Goal: Task Accomplishment & Management: Manage account settings

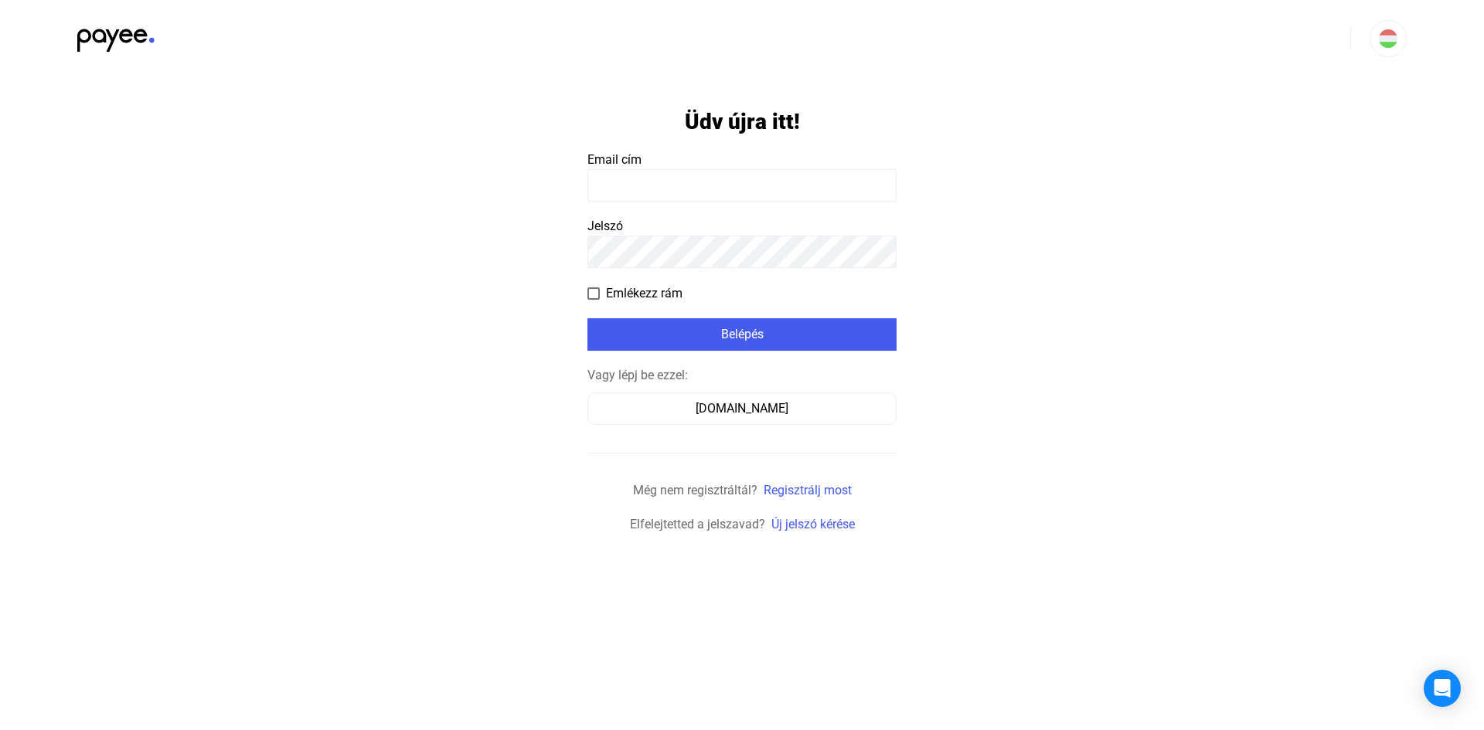
click at [752, 187] on input at bounding box center [741, 185] width 309 height 32
click at [757, 187] on input at bounding box center [741, 185] width 309 height 32
type input "**********"
click at [777, 351] on form "**********" at bounding box center [741, 305] width 309 height 457
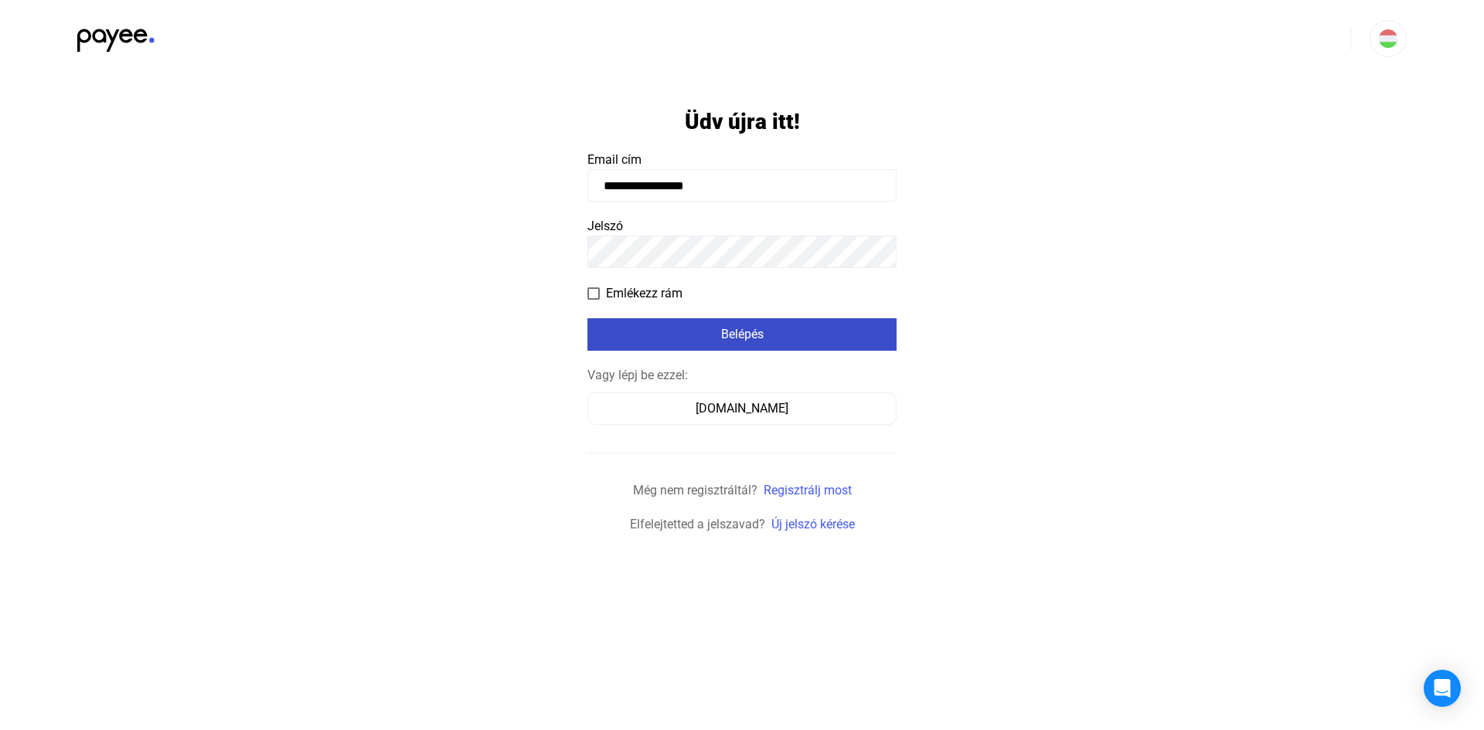
click at [784, 345] on button "Belépés" at bounding box center [741, 334] width 309 height 32
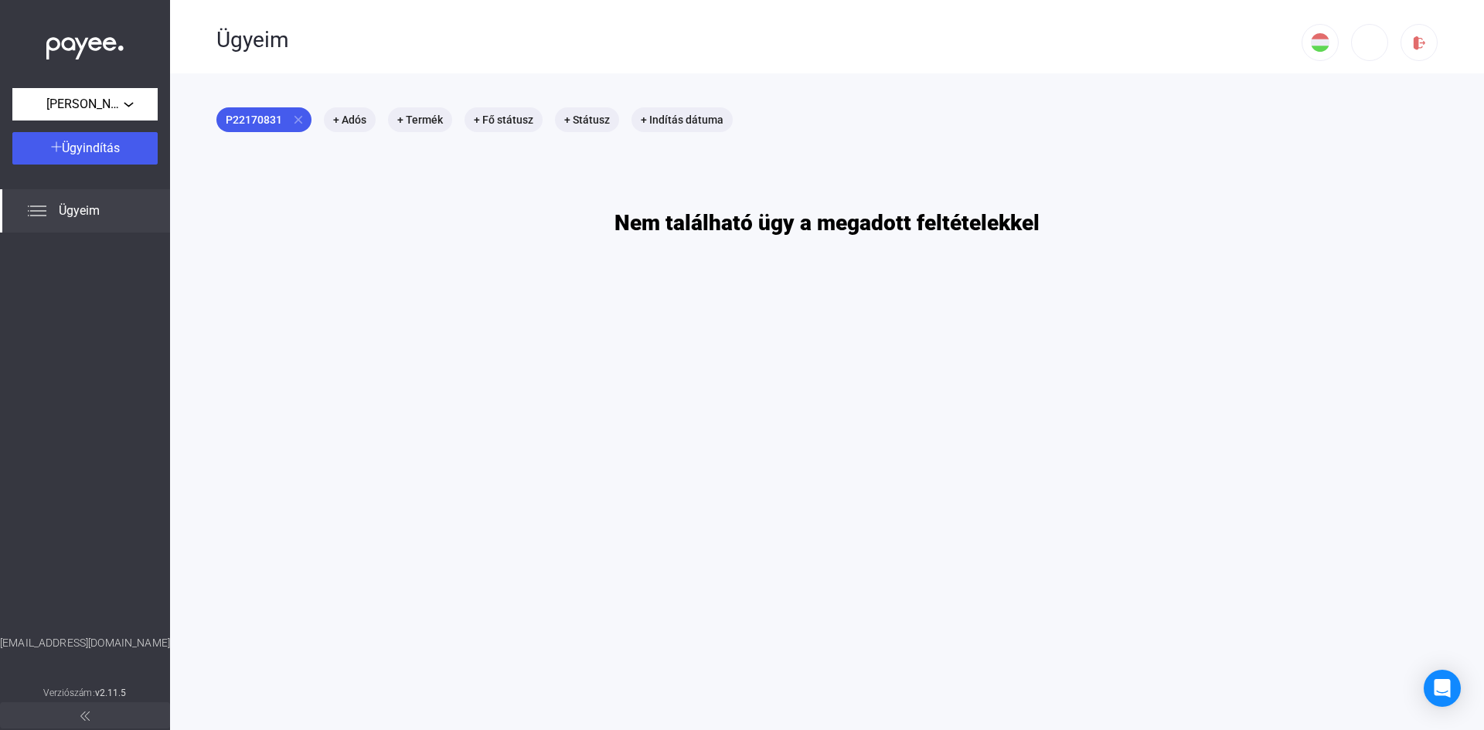
click at [98, 209] on span "Ügyeim" at bounding box center [79, 211] width 41 height 19
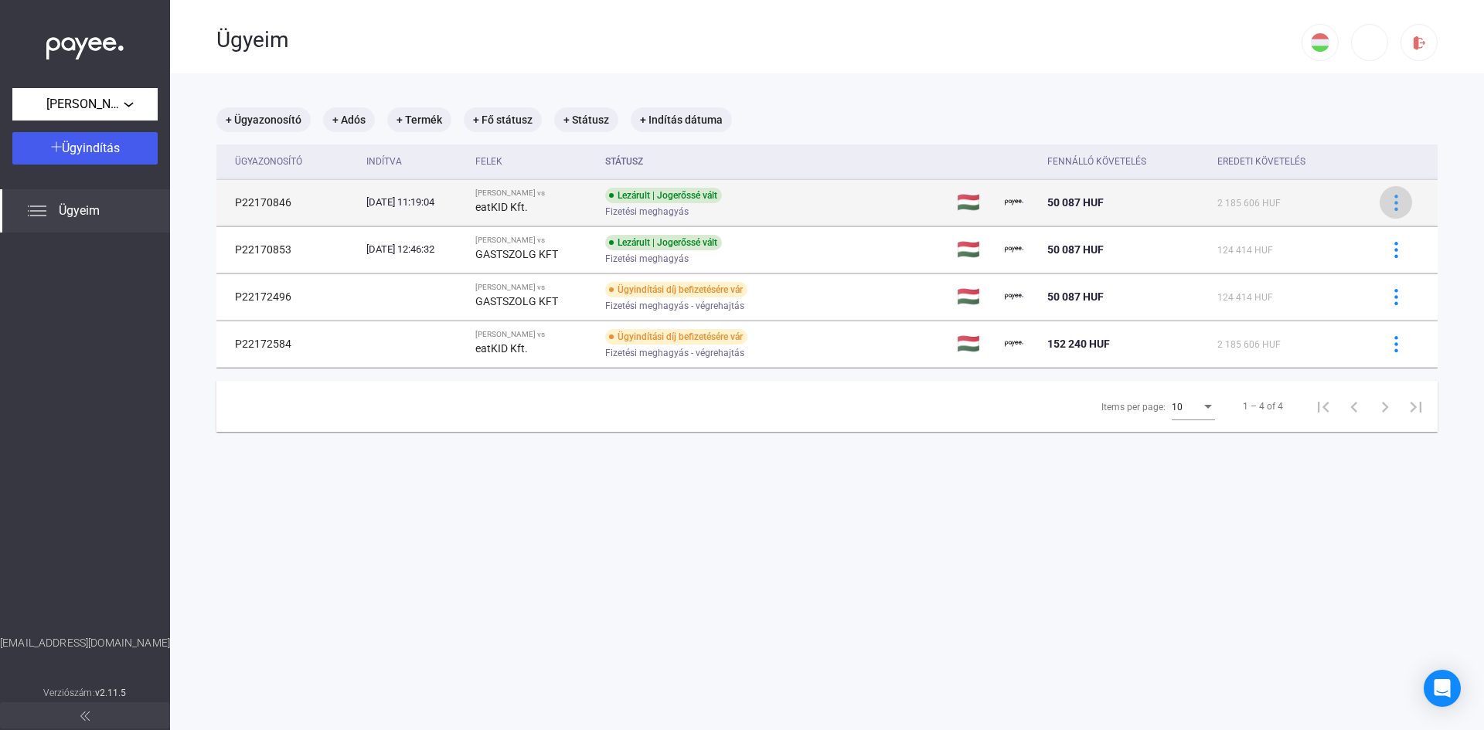
click at [1388, 203] on img at bounding box center [1396, 203] width 16 height 16
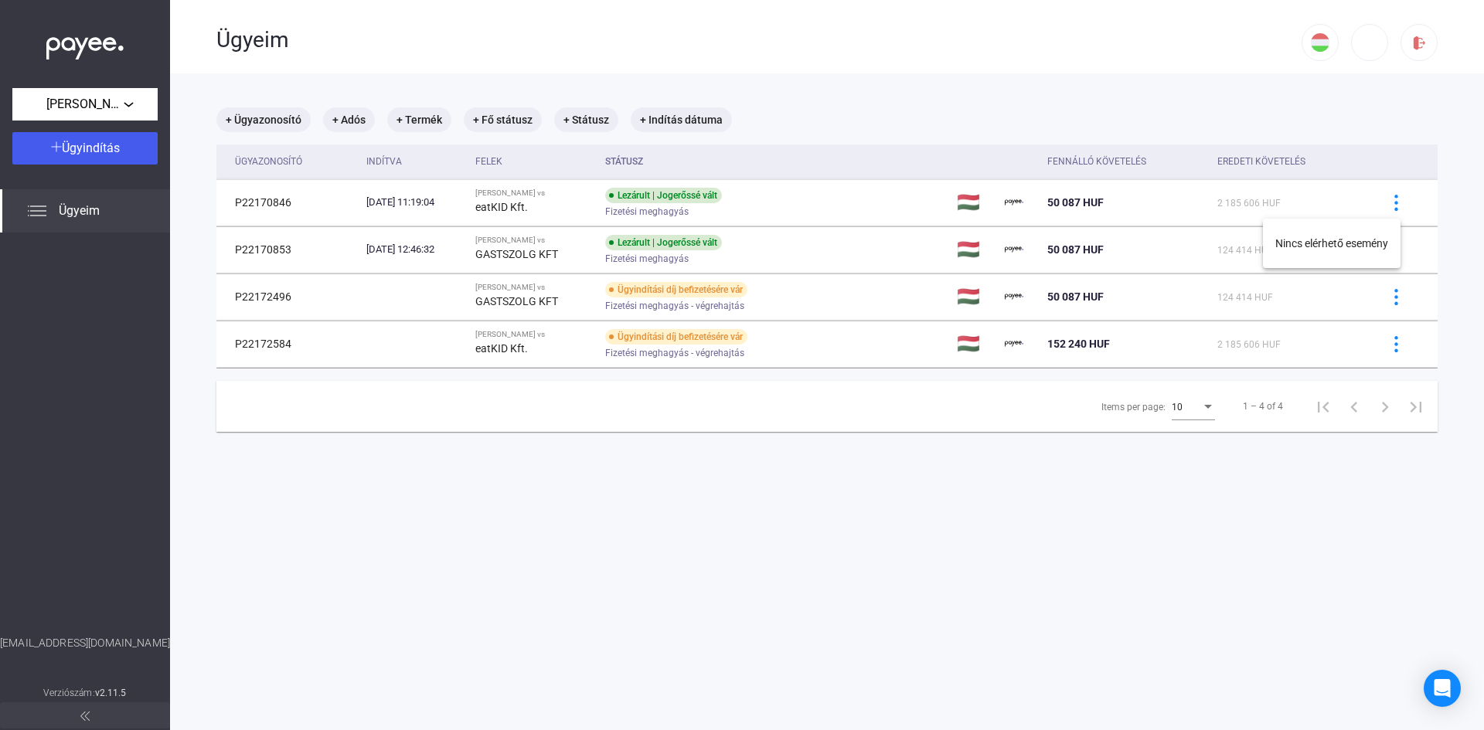
click at [1385, 201] on div at bounding box center [742, 365] width 1484 height 730
click at [1388, 201] on img at bounding box center [1396, 203] width 16 height 16
click at [1385, 201] on div at bounding box center [742, 365] width 1484 height 730
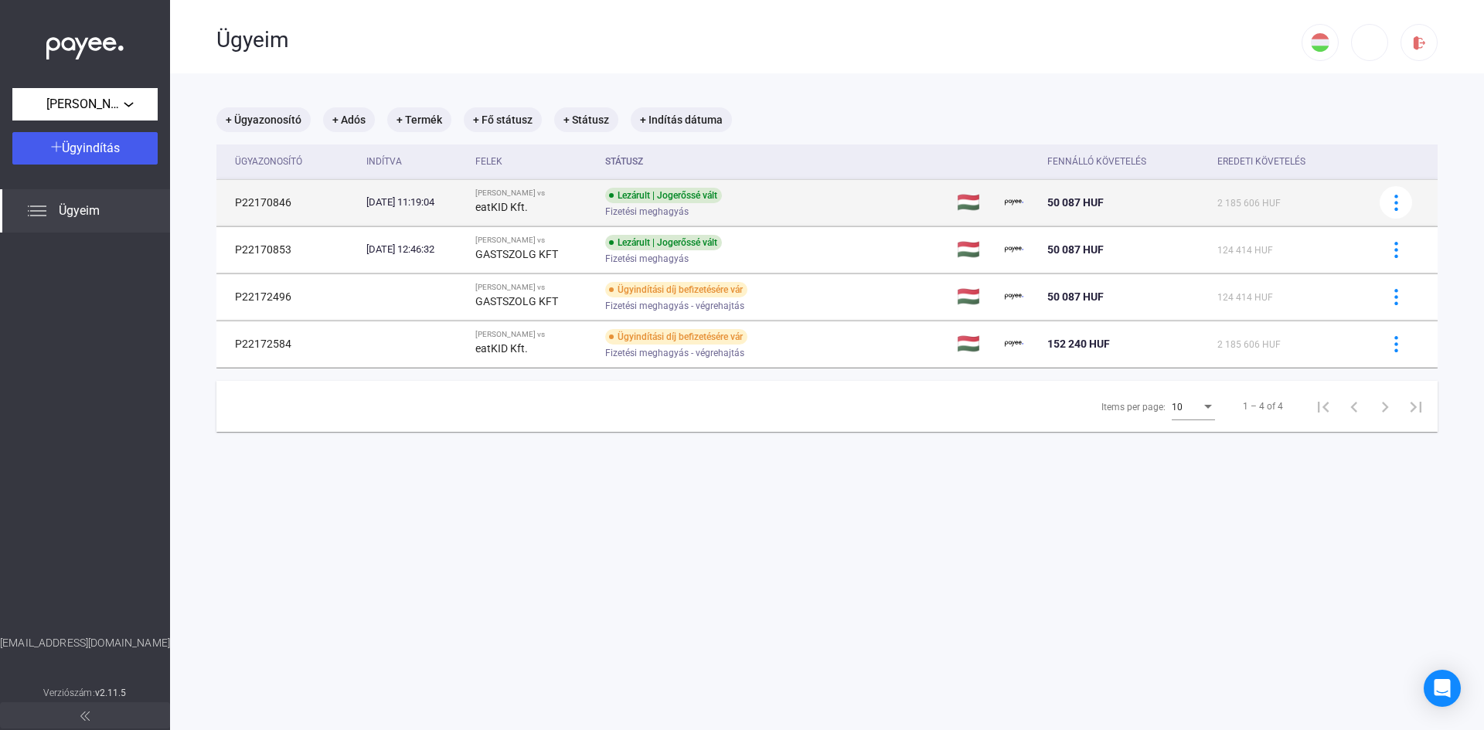
click at [261, 202] on td "P22170846" at bounding box center [288, 202] width 144 height 46
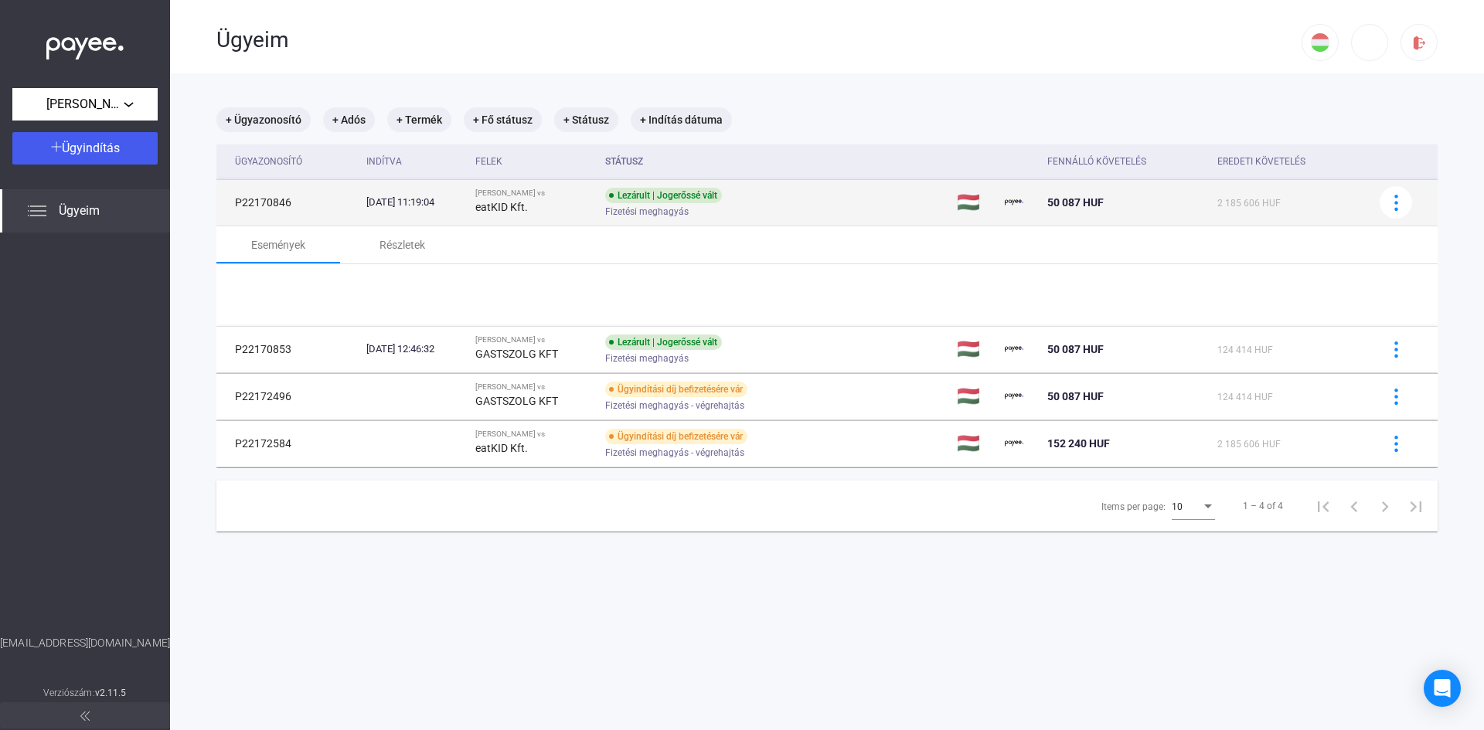
click at [261, 202] on td "P22170846" at bounding box center [288, 202] width 144 height 46
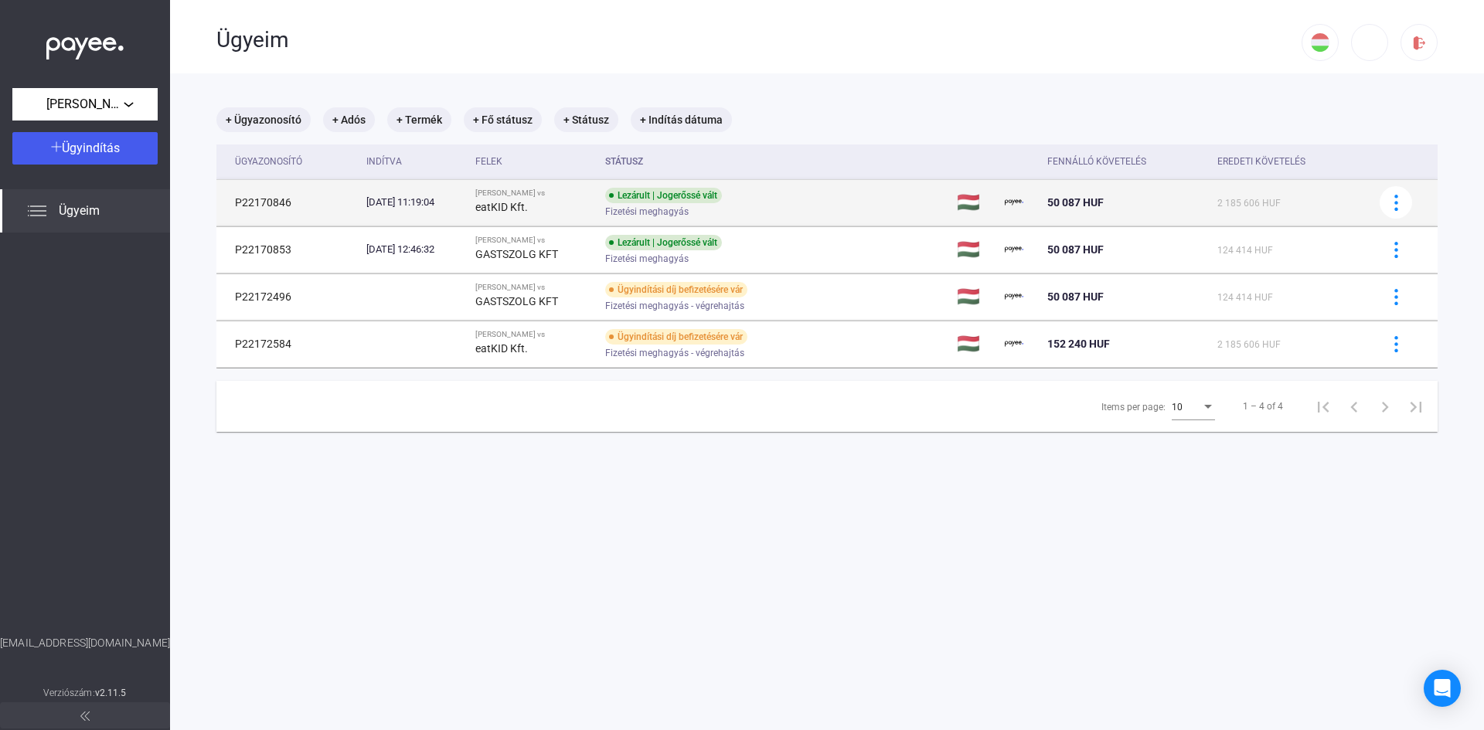
click at [263, 201] on td "P22170846" at bounding box center [288, 202] width 144 height 46
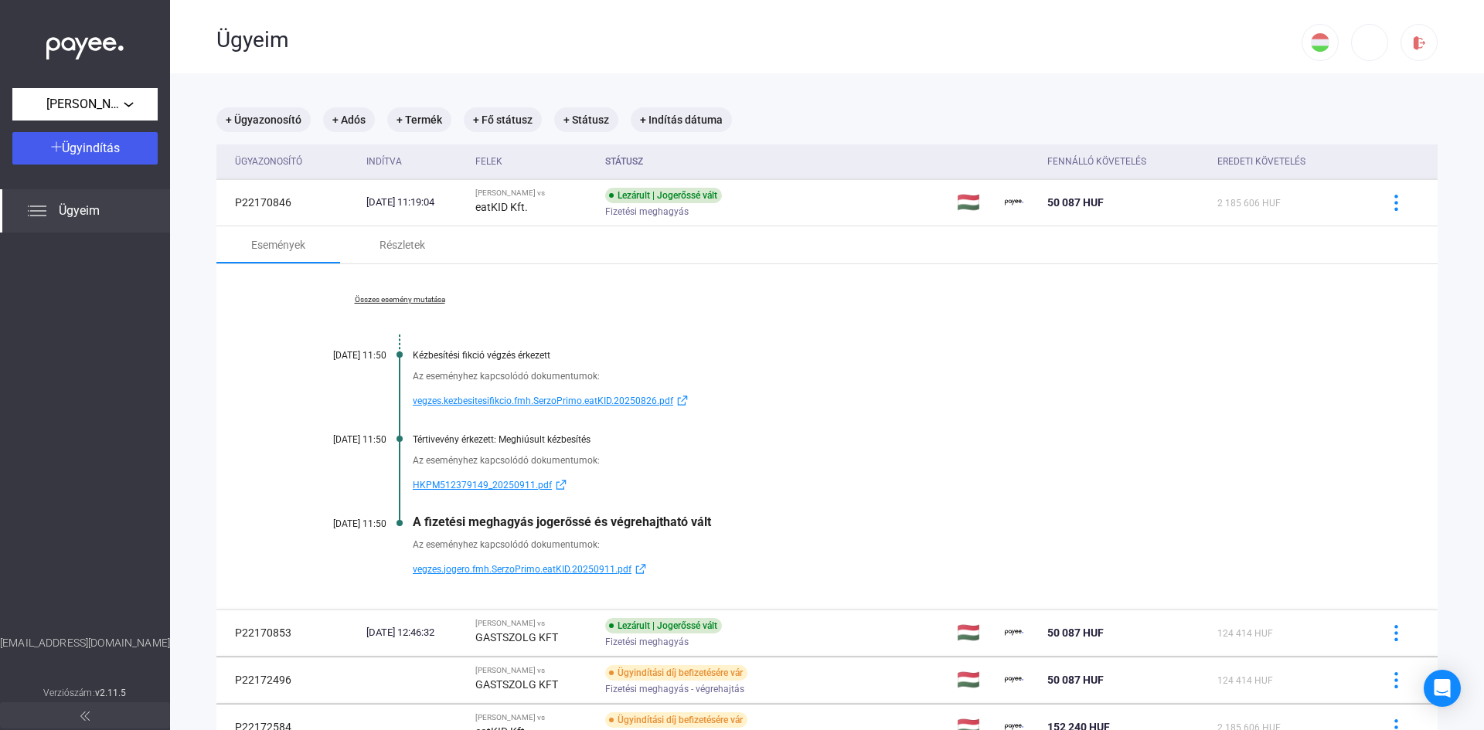
click at [1027, 345] on div "Összes esemény mutatása 2025.09.11. 11:50 Kézbesítési fikció végzés érkezett Az…" at bounding box center [826, 437] width 1221 height 346
click at [540, 570] on span "vegzes.jogero.fmh.SerzoPrimo.eatKID.20250911.pdf" at bounding box center [522, 569] width 219 height 19
click at [482, 487] on span "HKPM512379149_20250911.pdf" at bounding box center [482, 485] width 139 height 19
click at [513, 488] on span "HKPM512379149_20250911.pdf" at bounding box center [482, 485] width 139 height 19
click at [526, 406] on span "vegzes.kezbesitesifikcio.fmh.SerzoPrimo.eatKID.20250826.pdf" at bounding box center [543, 401] width 260 height 19
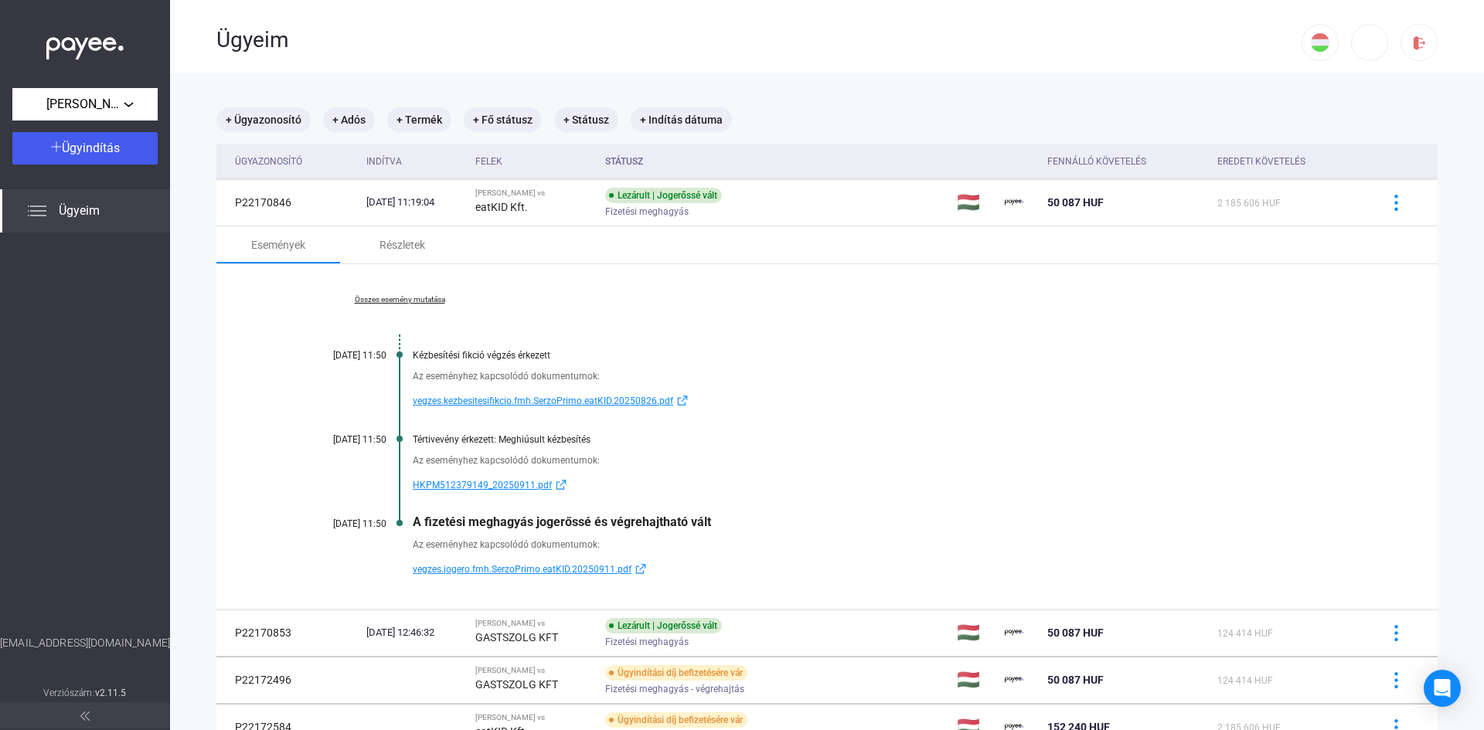
click at [415, 296] on link "Összes esemény mutatása" at bounding box center [400, 299] width 212 height 9
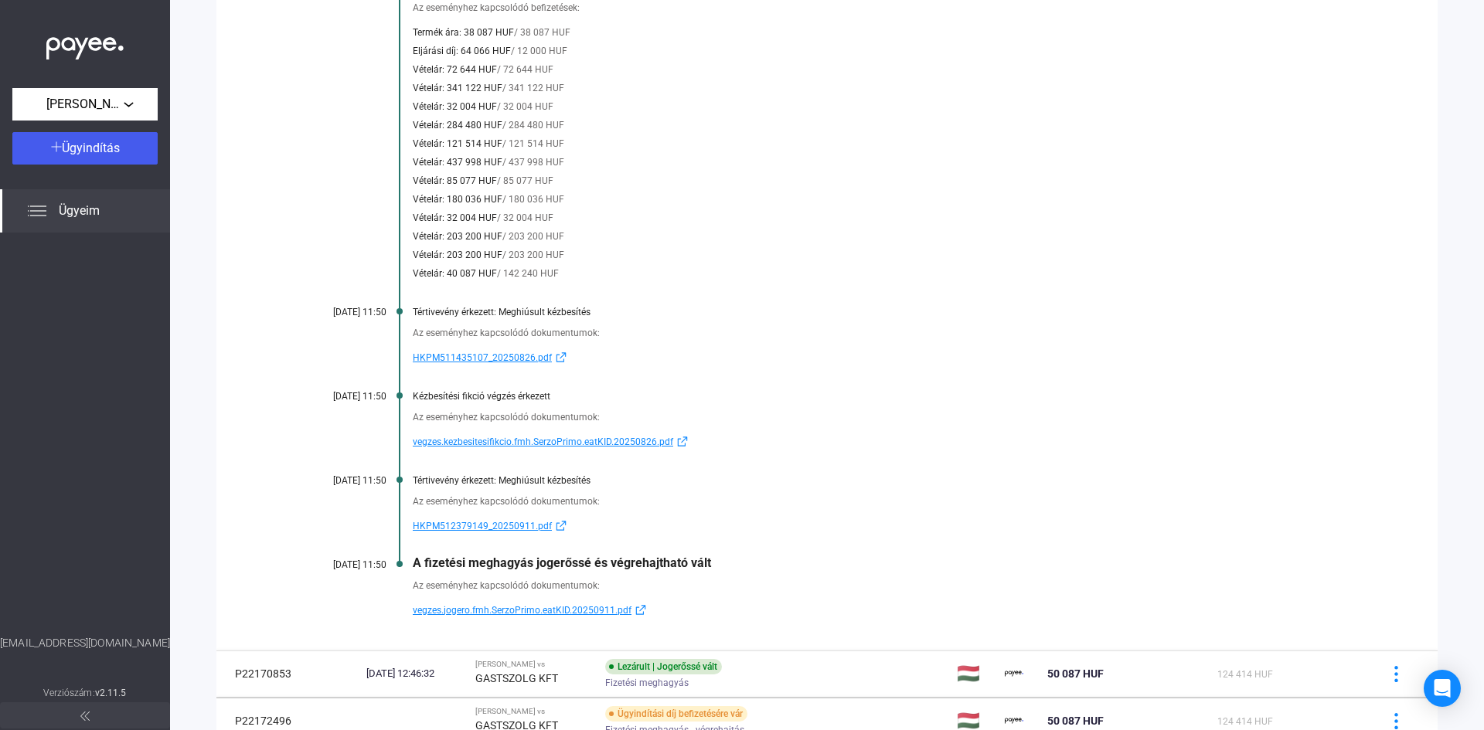
scroll to position [850, 0]
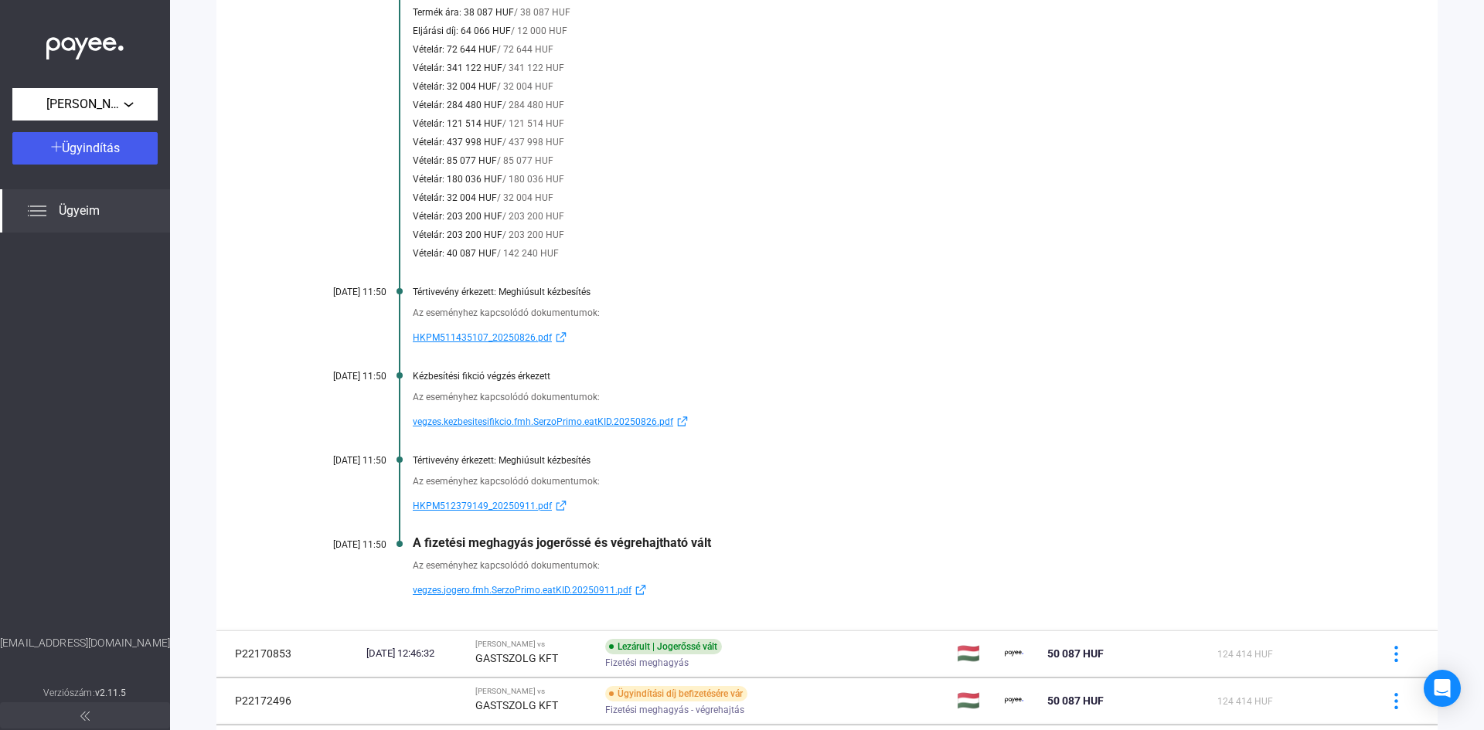
click at [1230, 349] on div "Kevesebb esemény mutatása 2025.07.09. 12:13 Fizetési meghagyás piszkozat lett l…" at bounding box center [826, 22] width 1221 height 1217
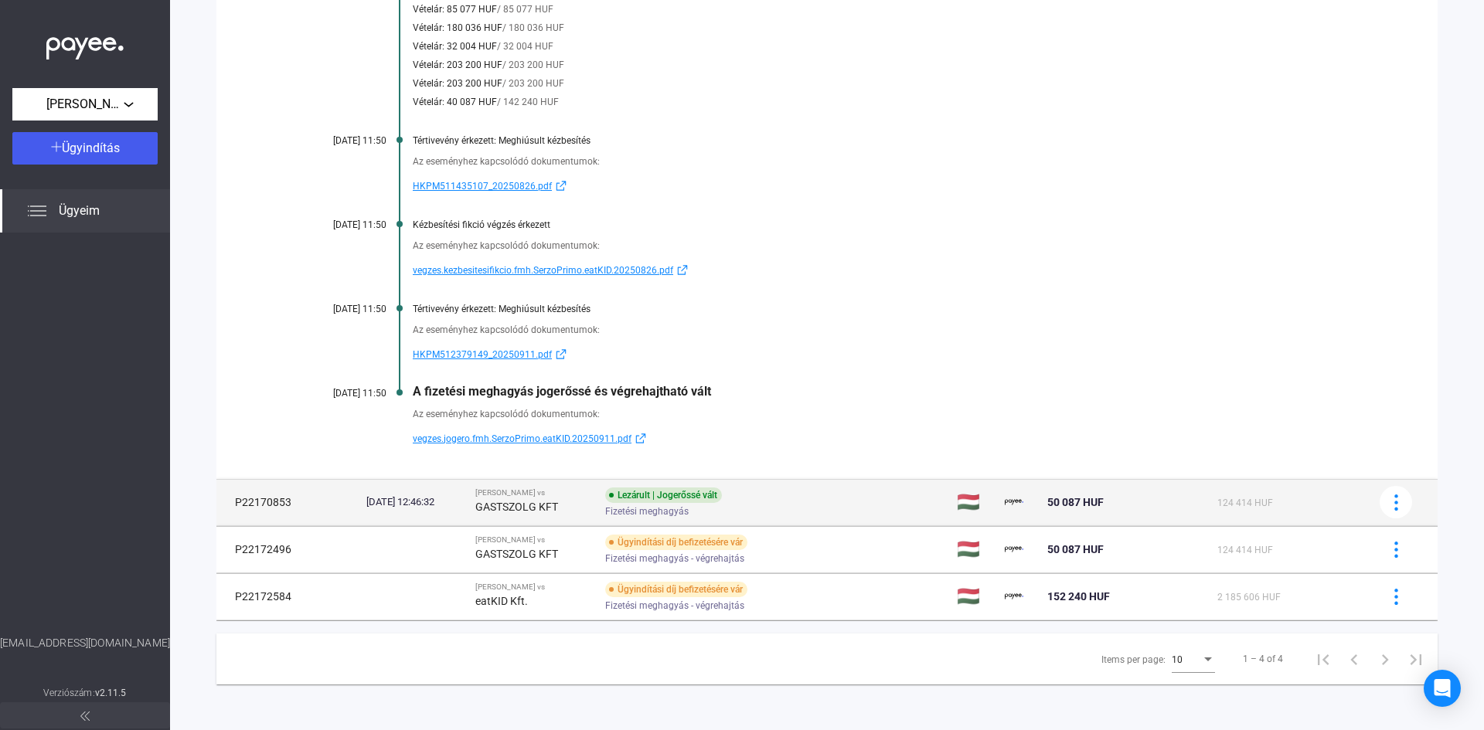
scroll to position [1003, 0]
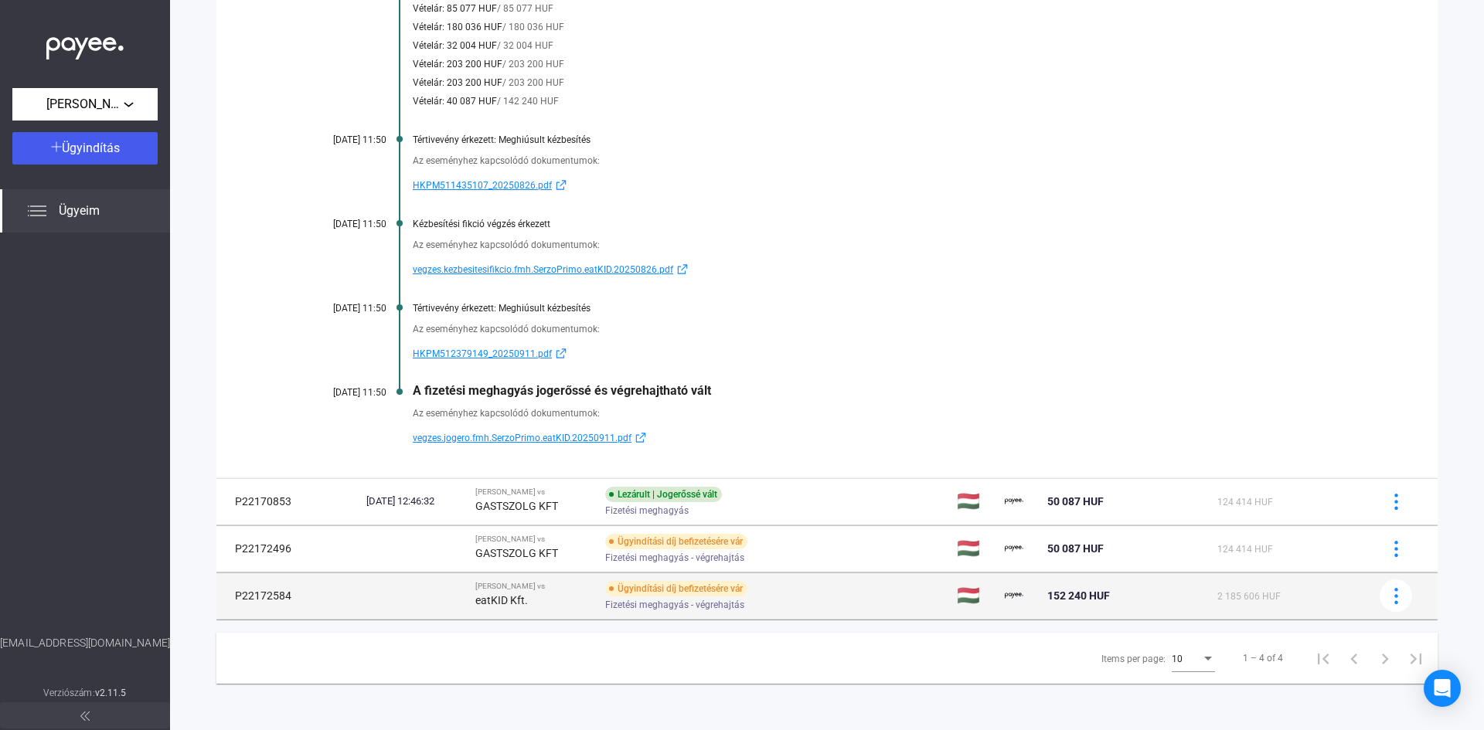
click at [1222, 606] on td "2 185 606 HUF" at bounding box center [1288, 596] width 155 height 46
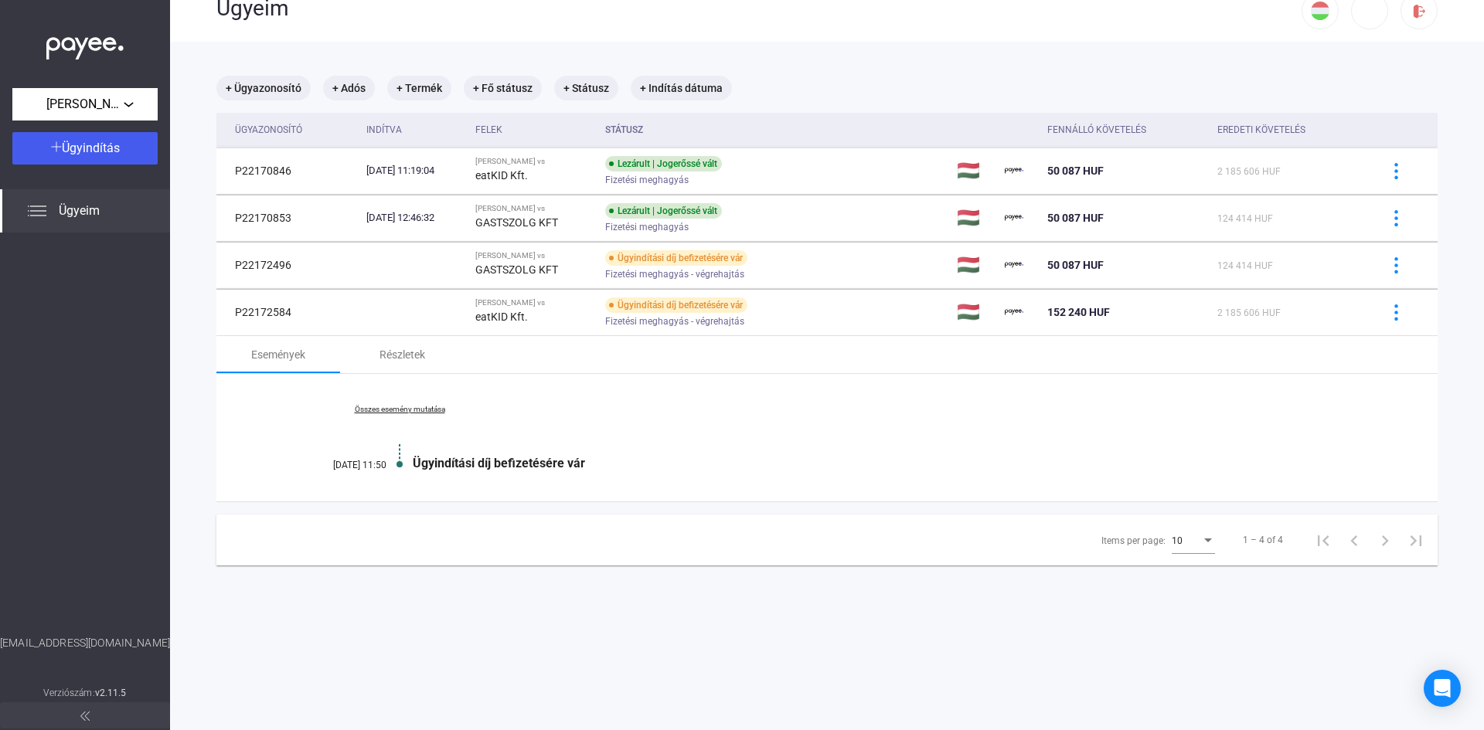
scroll to position [0, 0]
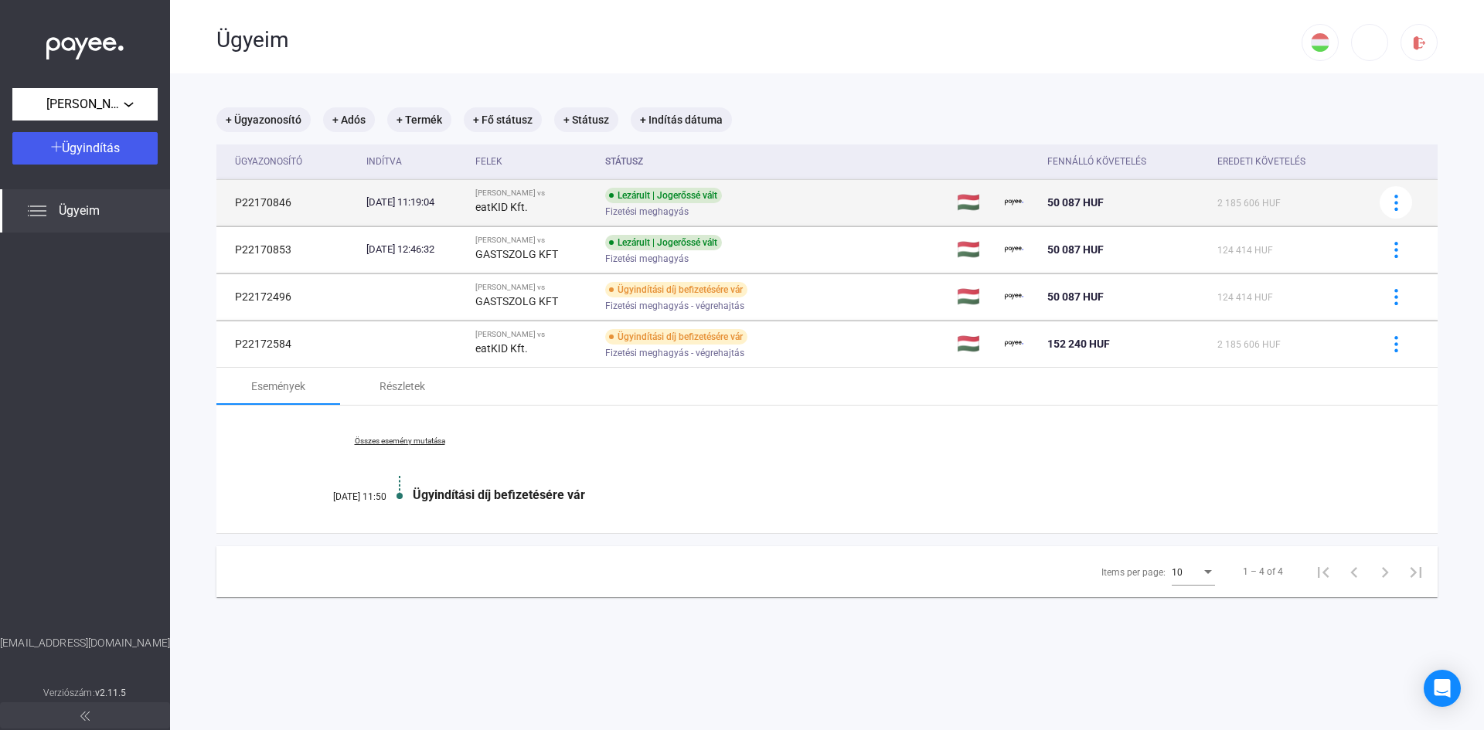
click at [403, 202] on div "2025.07.21. 11:19:04" at bounding box center [414, 202] width 97 height 15
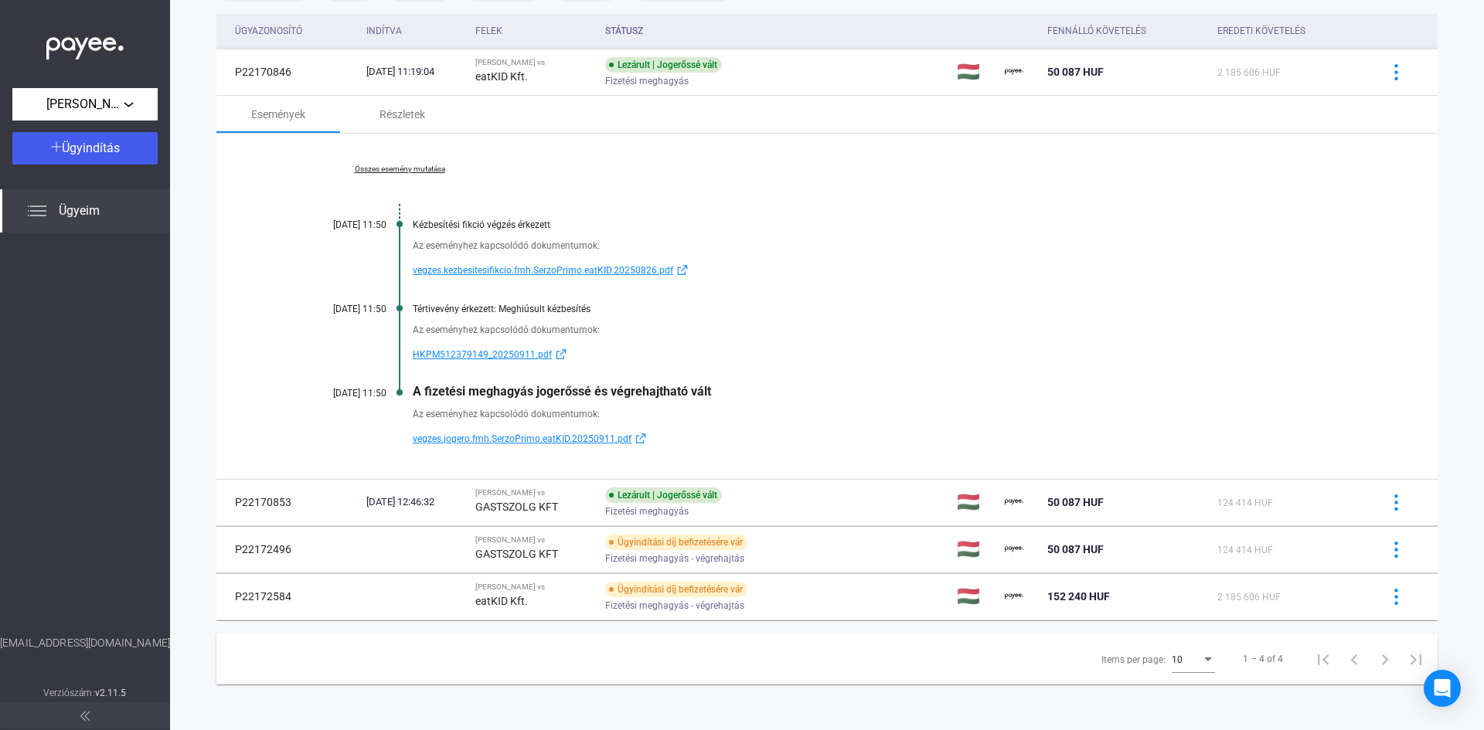
scroll to position [131, 0]
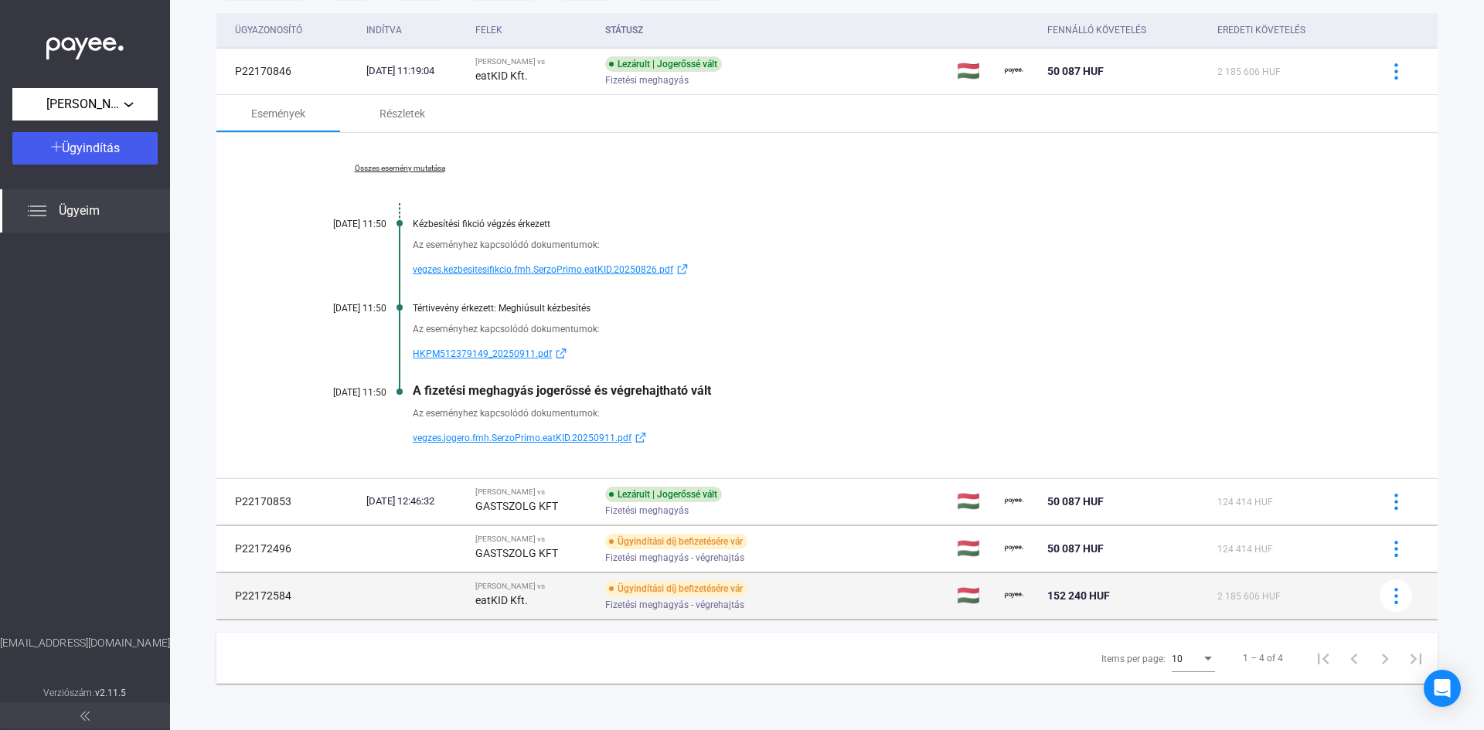
click at [524, 591] on div "eatKID Kft." at bounding box center [533, 600] width 117 height 19
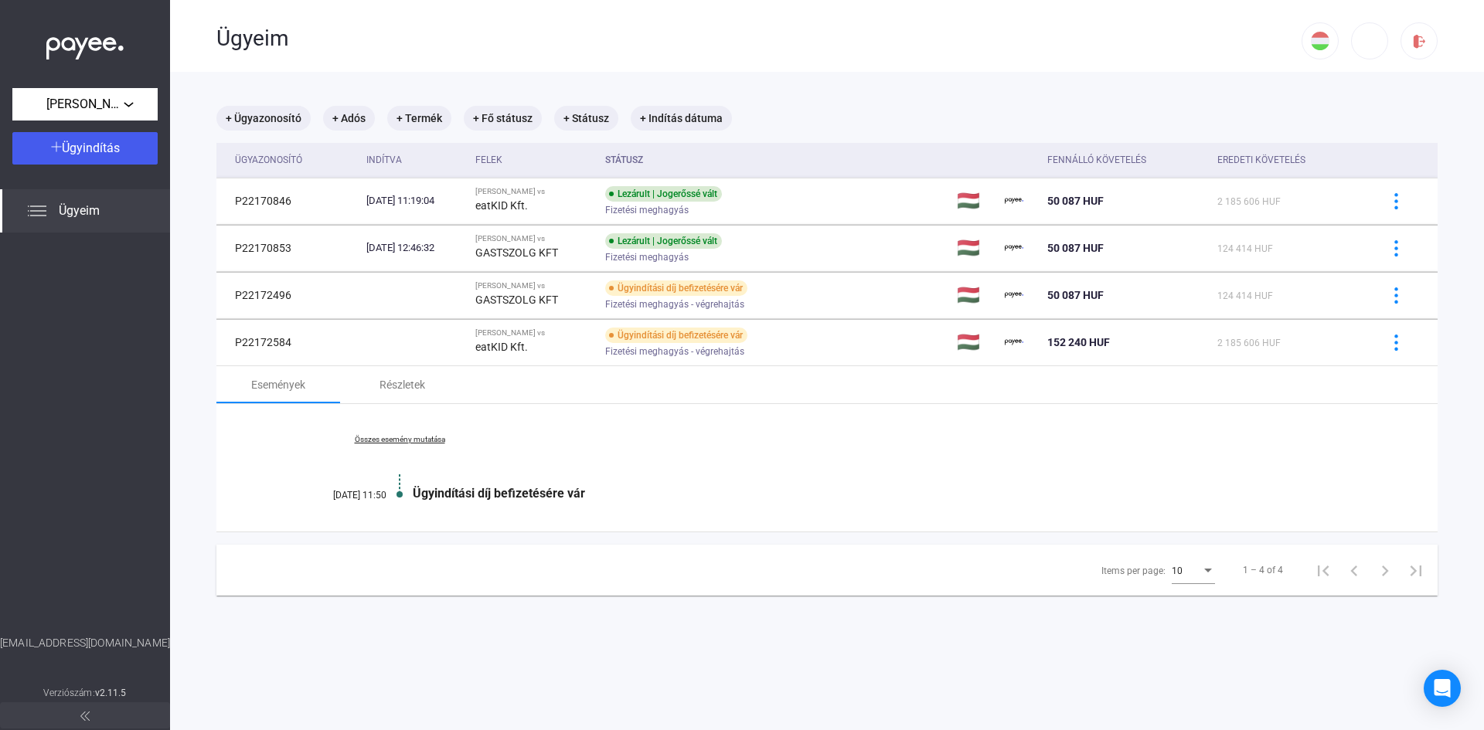
scroll to position [0, 0]
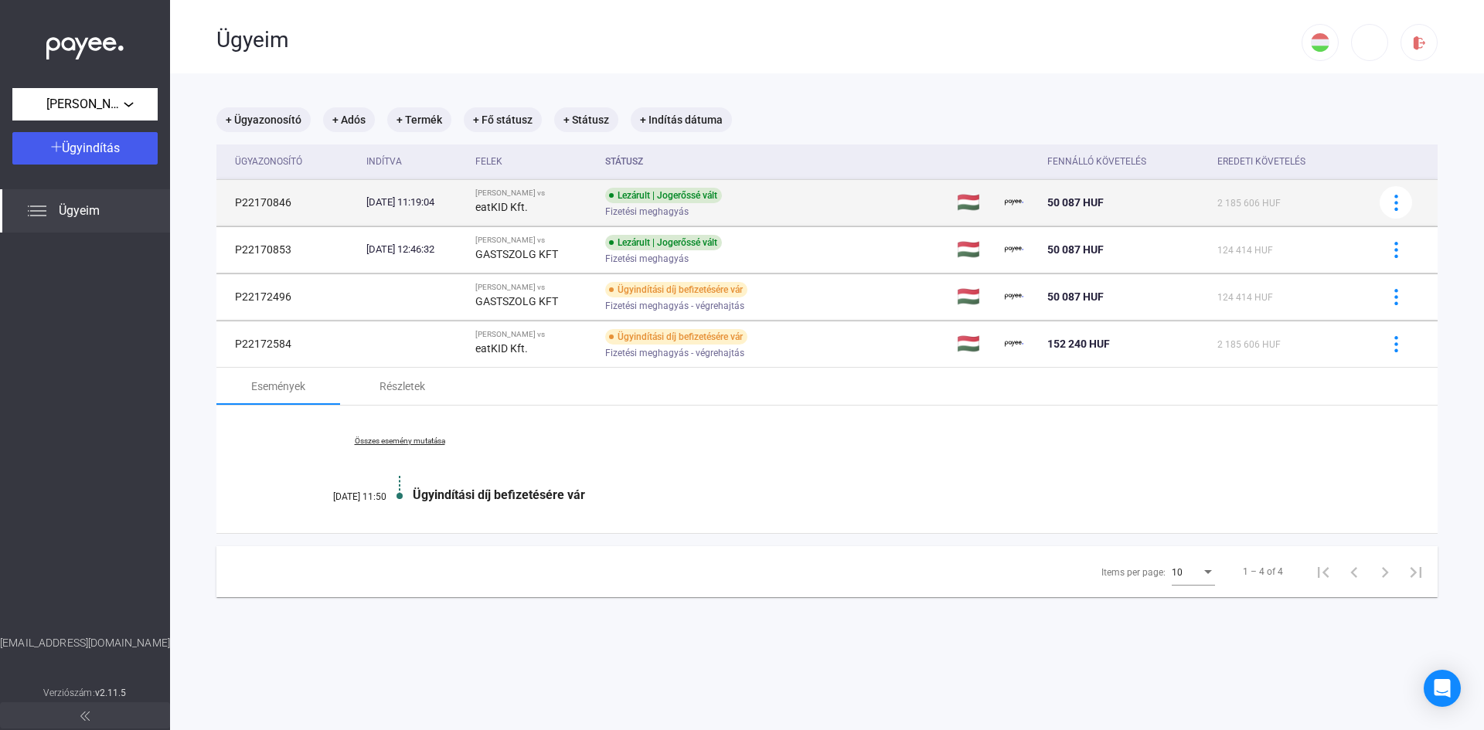
click at [679, 216] on span "Fizetési meghagyás" at bounding box center [646, 212] width 83 height 19
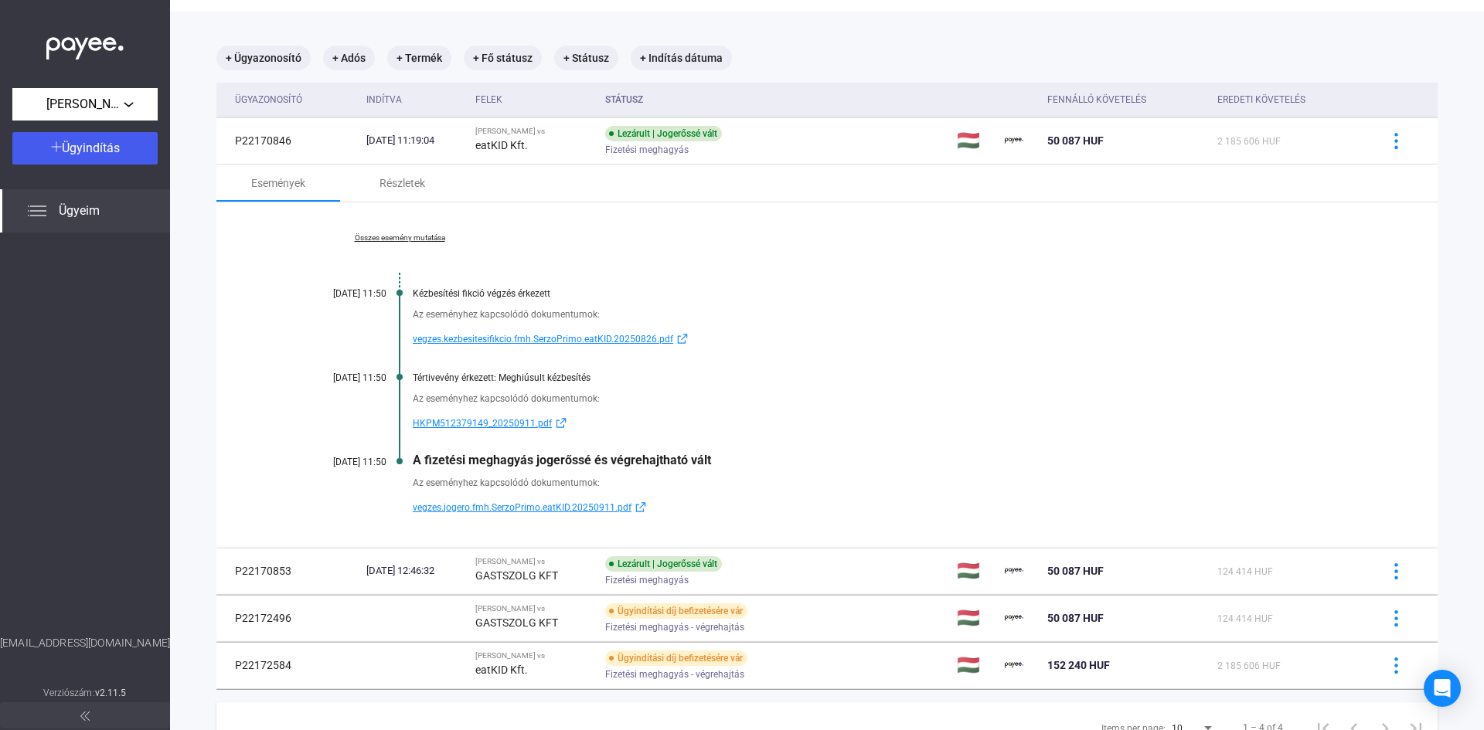
scroll to position [131, 0]
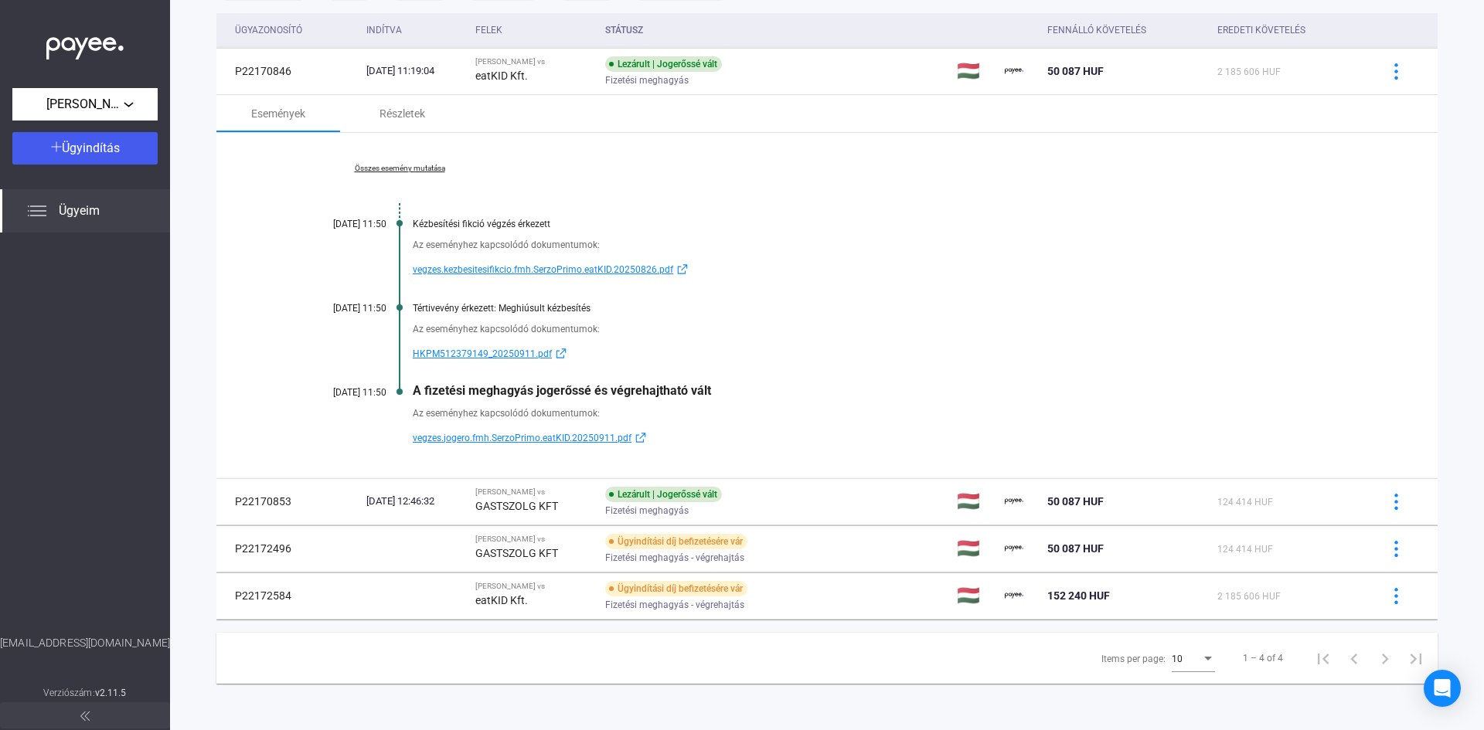
click at [744, 604] on span "Fizetési meghagyás - végrehajtás" at bounding box center [674, 605] width 139 height 19
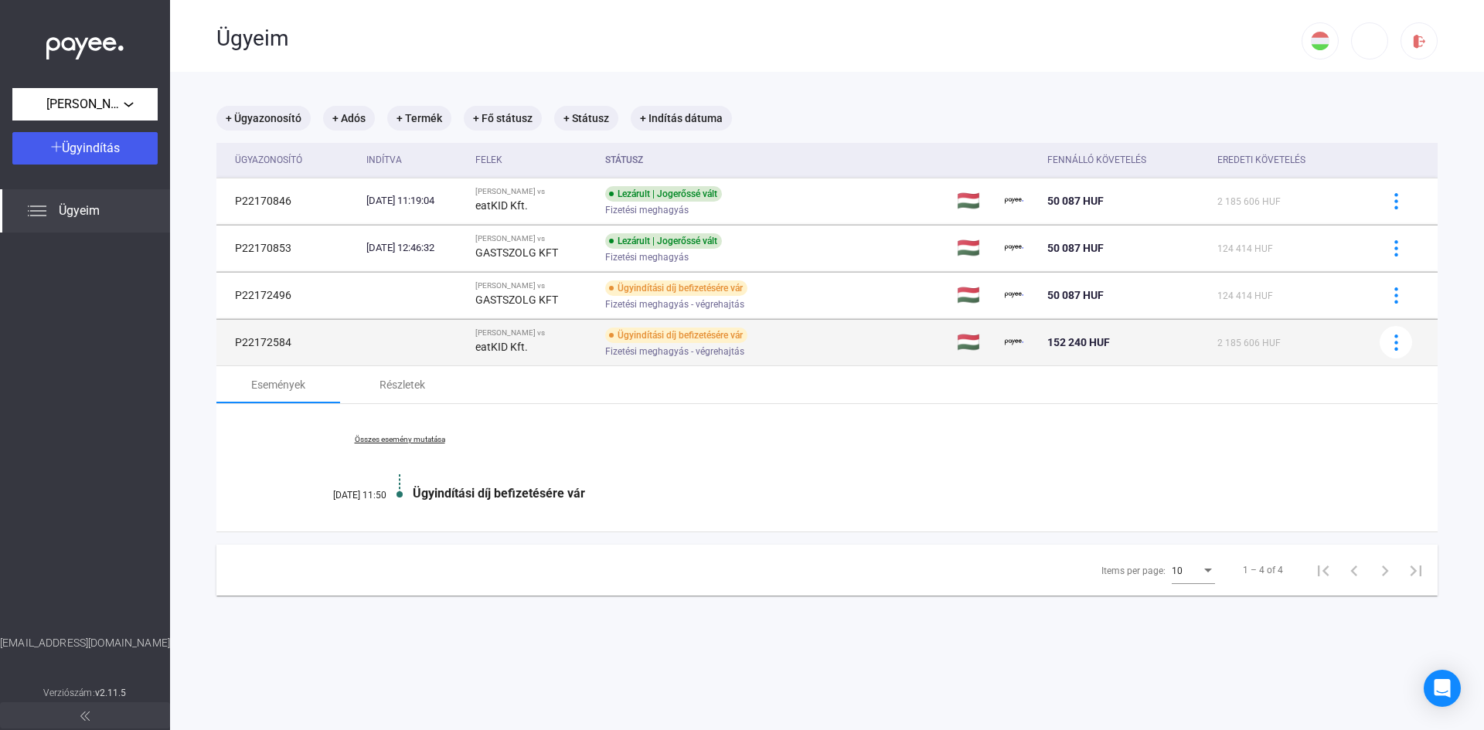
scroll to position [0, 0]
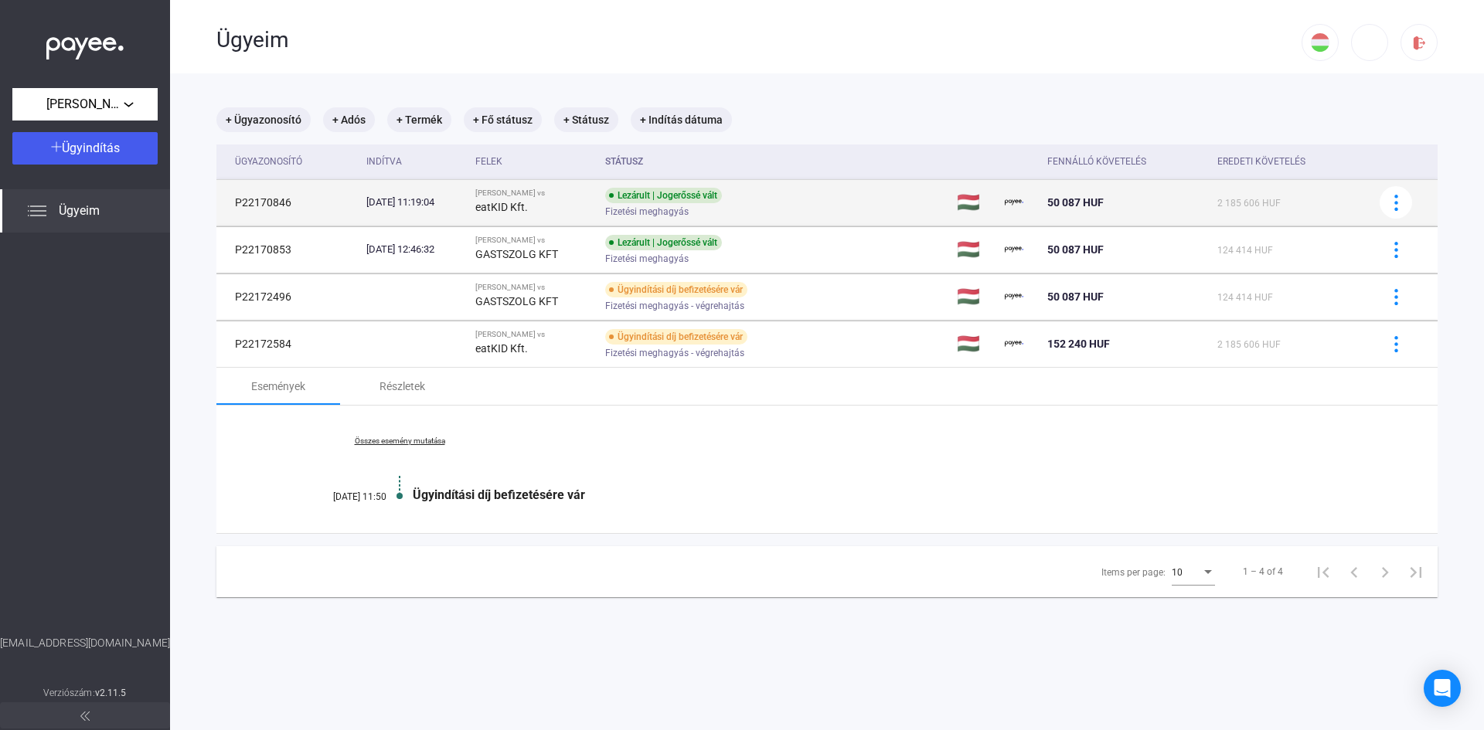
click at [652, 202] on div "Lezárult | Jogerőssé vált" at bounding box center [663, 195] width 117 height 15
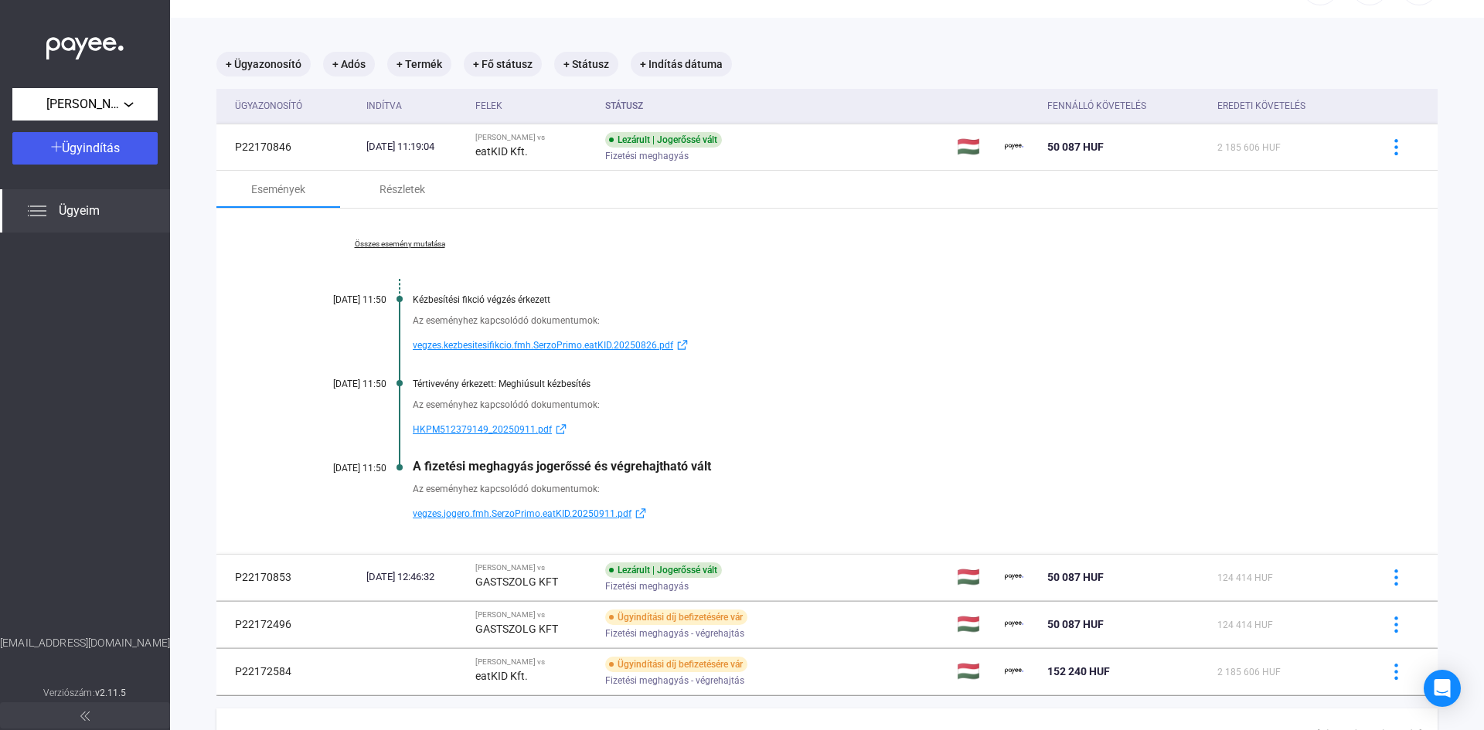
scroll to position [131, 0]
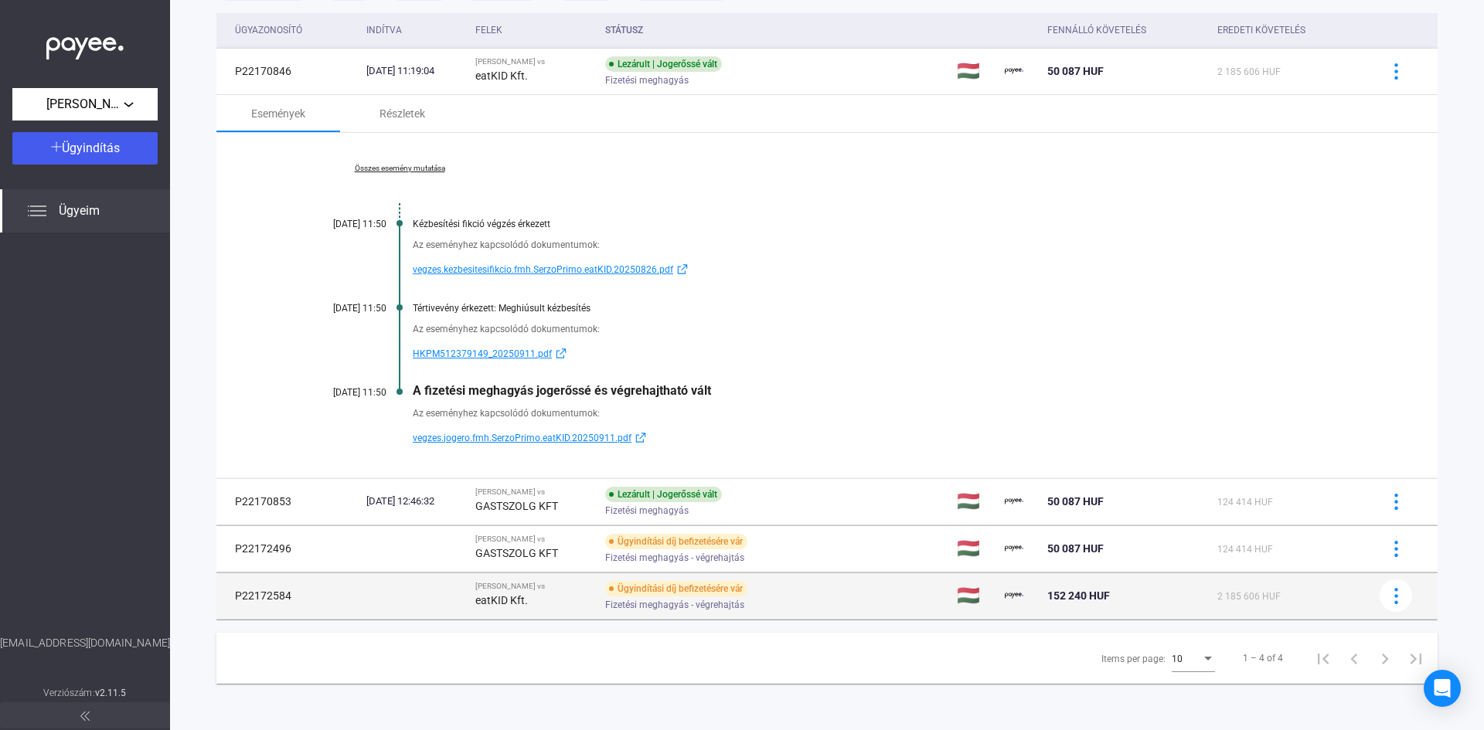
click at [744, 608] on span "Fizetési meghagyás - végrehajtás" at bounding box center [674, 605] width 139 height 19
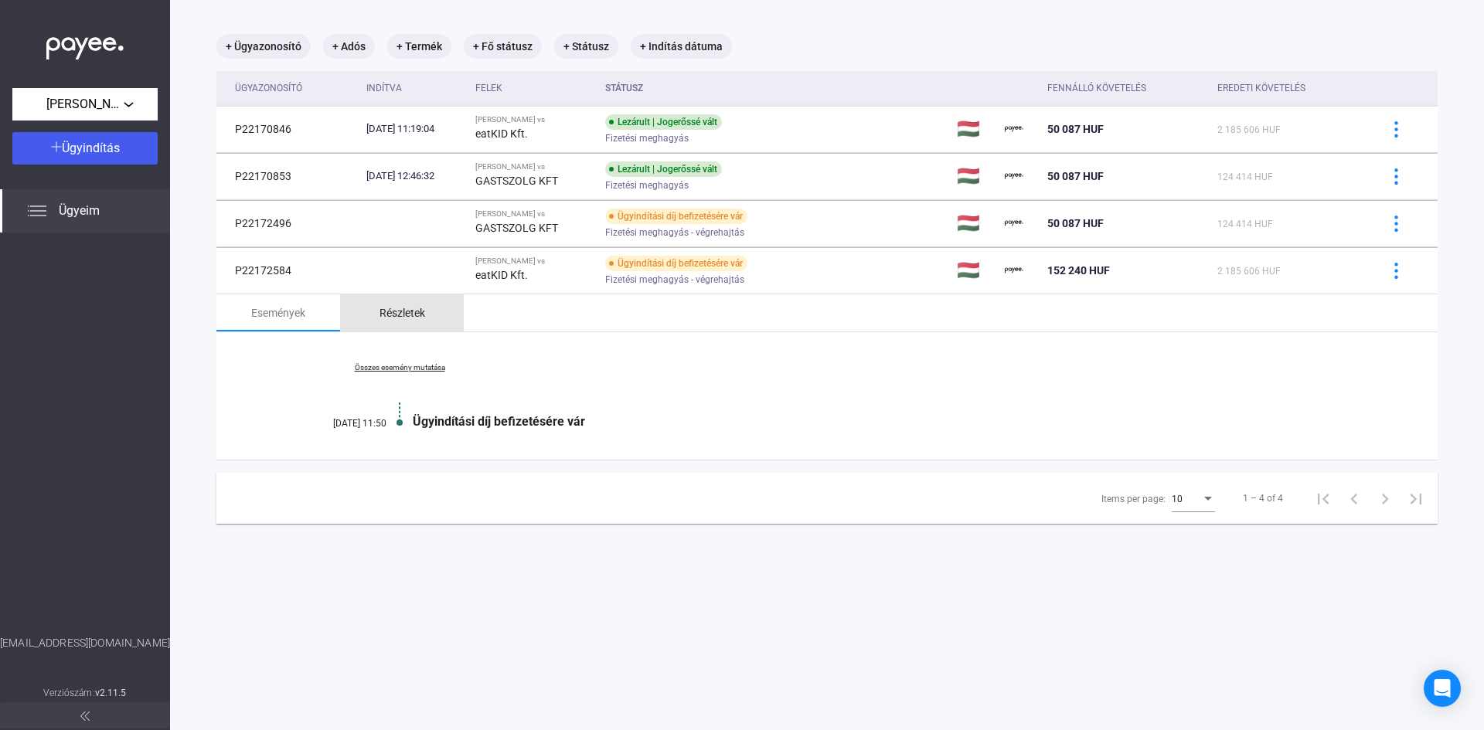
click at [402, 320] on div "Részletek" at bounding box center [403, 313] width 46 height 19
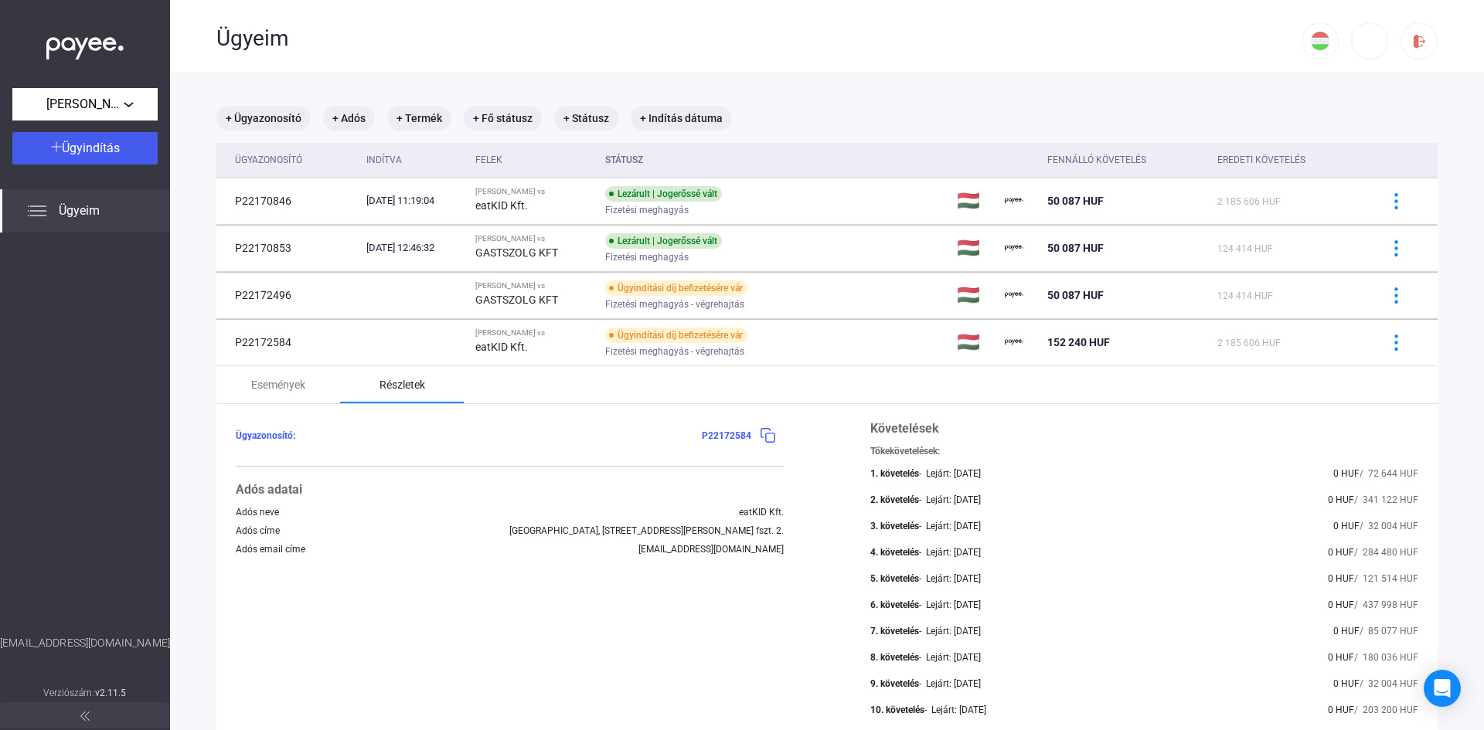
scroll to position [0, 0]
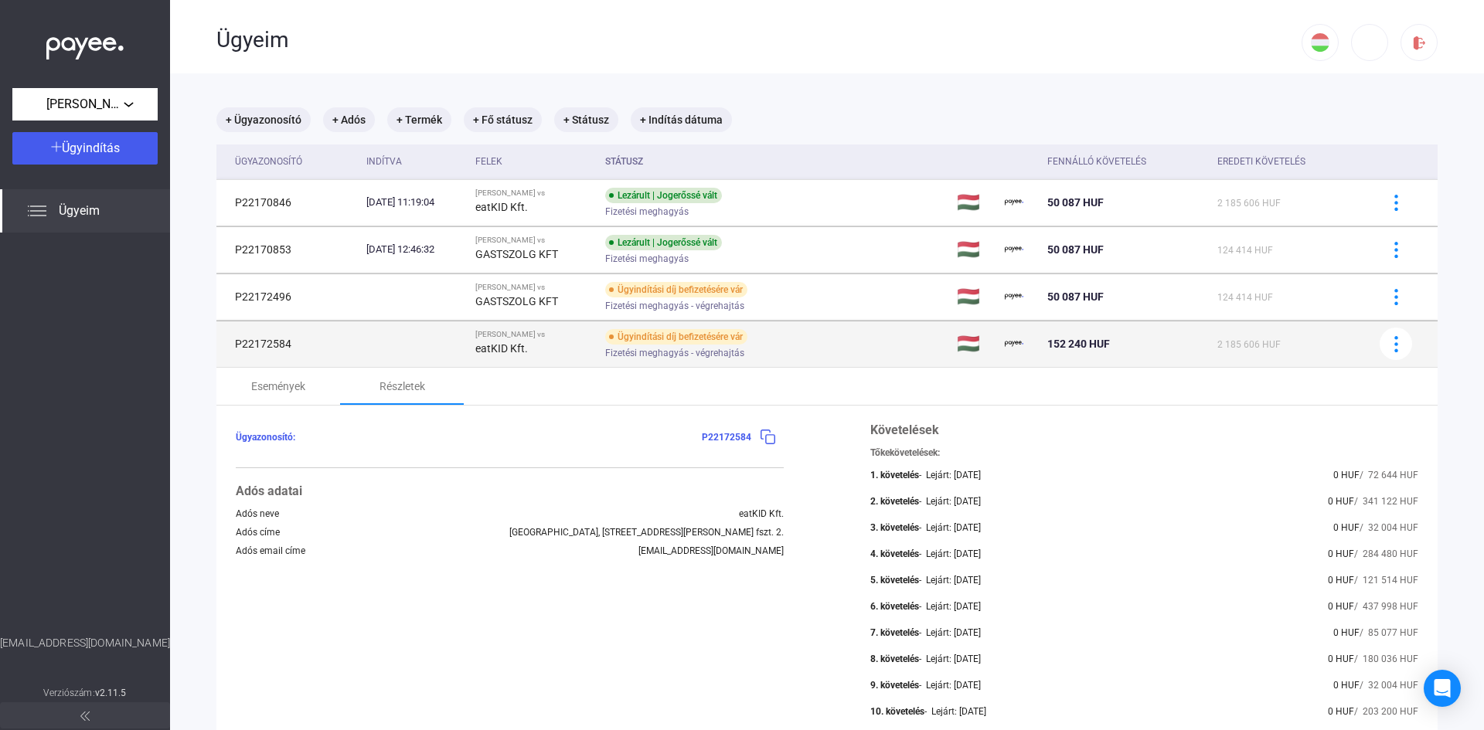
click at [1241, 346] on span "2 185 606 HUF" at bounding box center [1248, 344] width 63 height 11
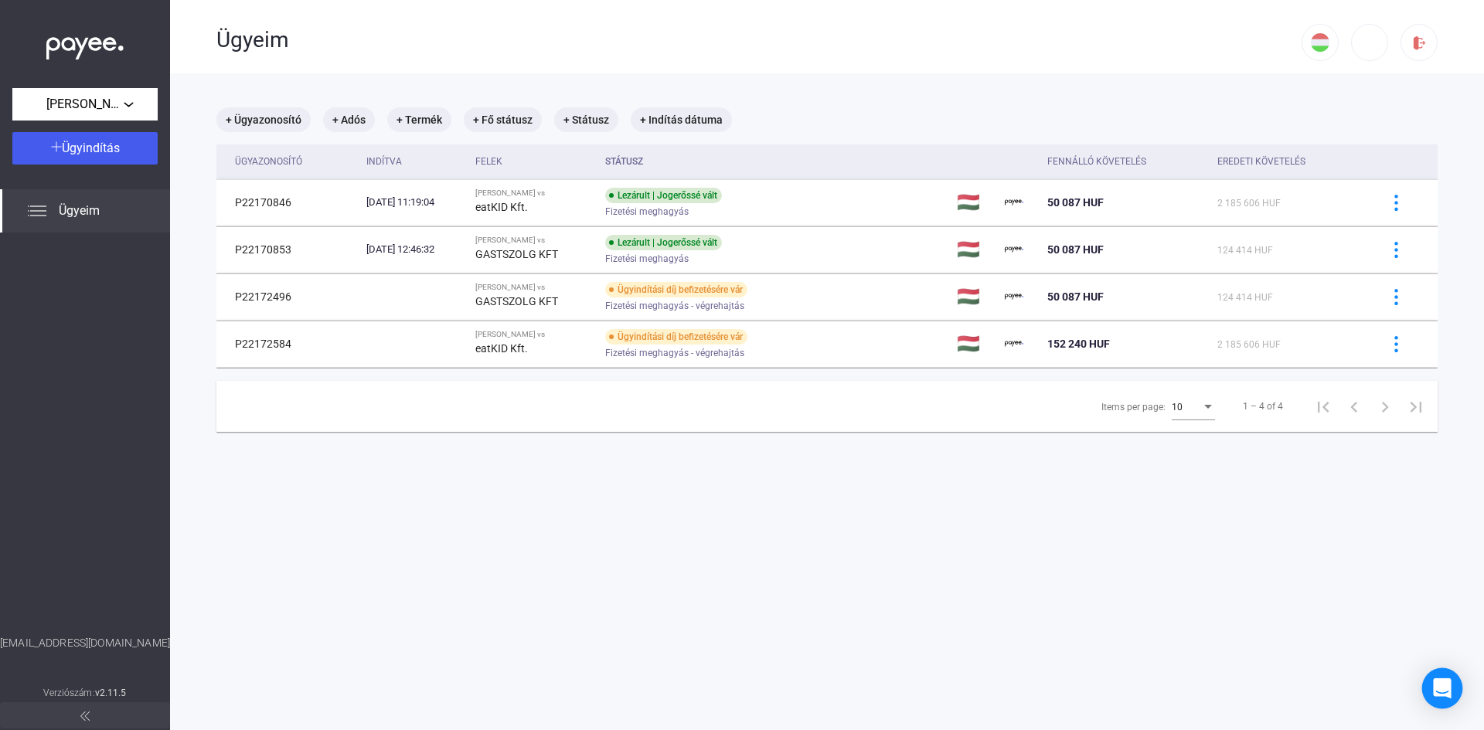
click at [1441, 686] on icon "Open Intercom Messenger" at bounding box center [1442, 689] width 18 height 20
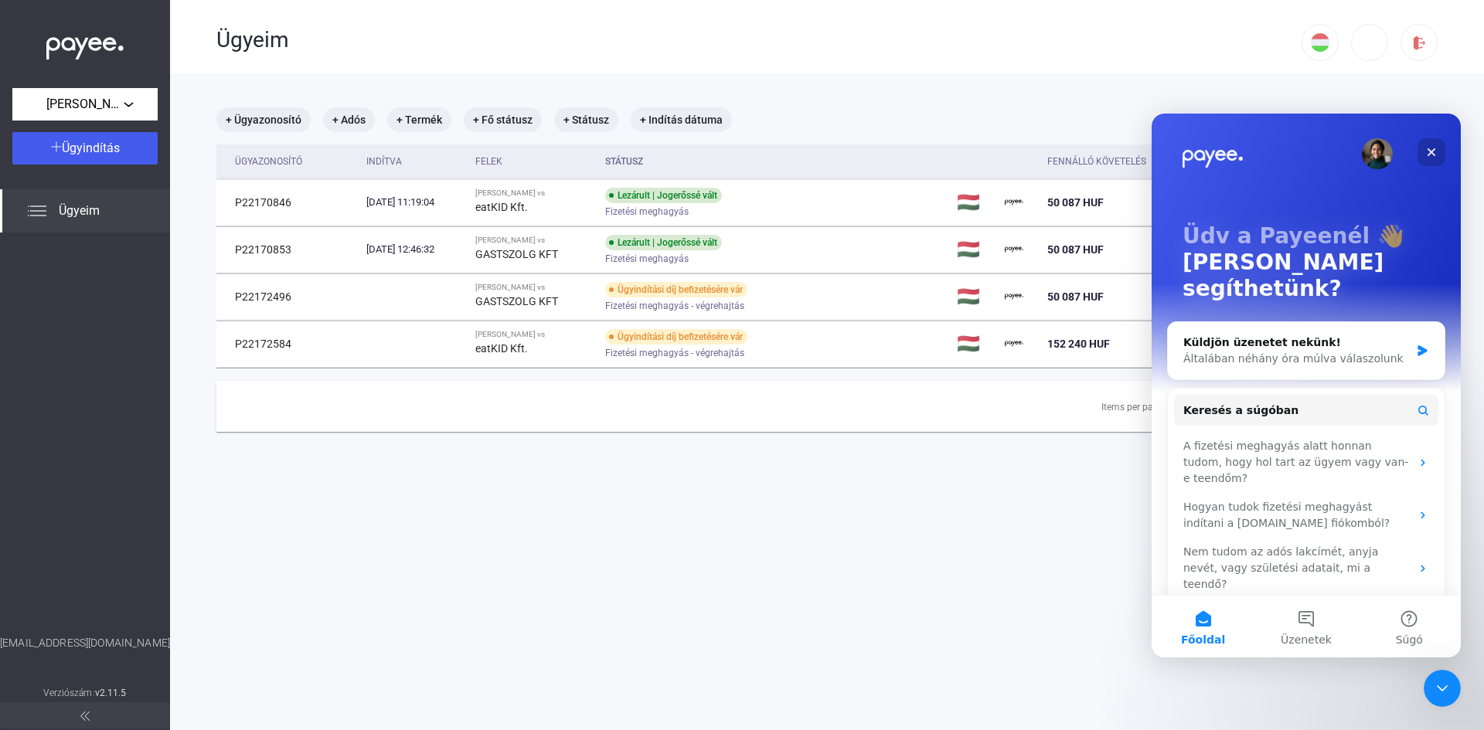
click at [1439, 154] on div "Bezárás" at bounding box center [1432, 152] width 28 height 28
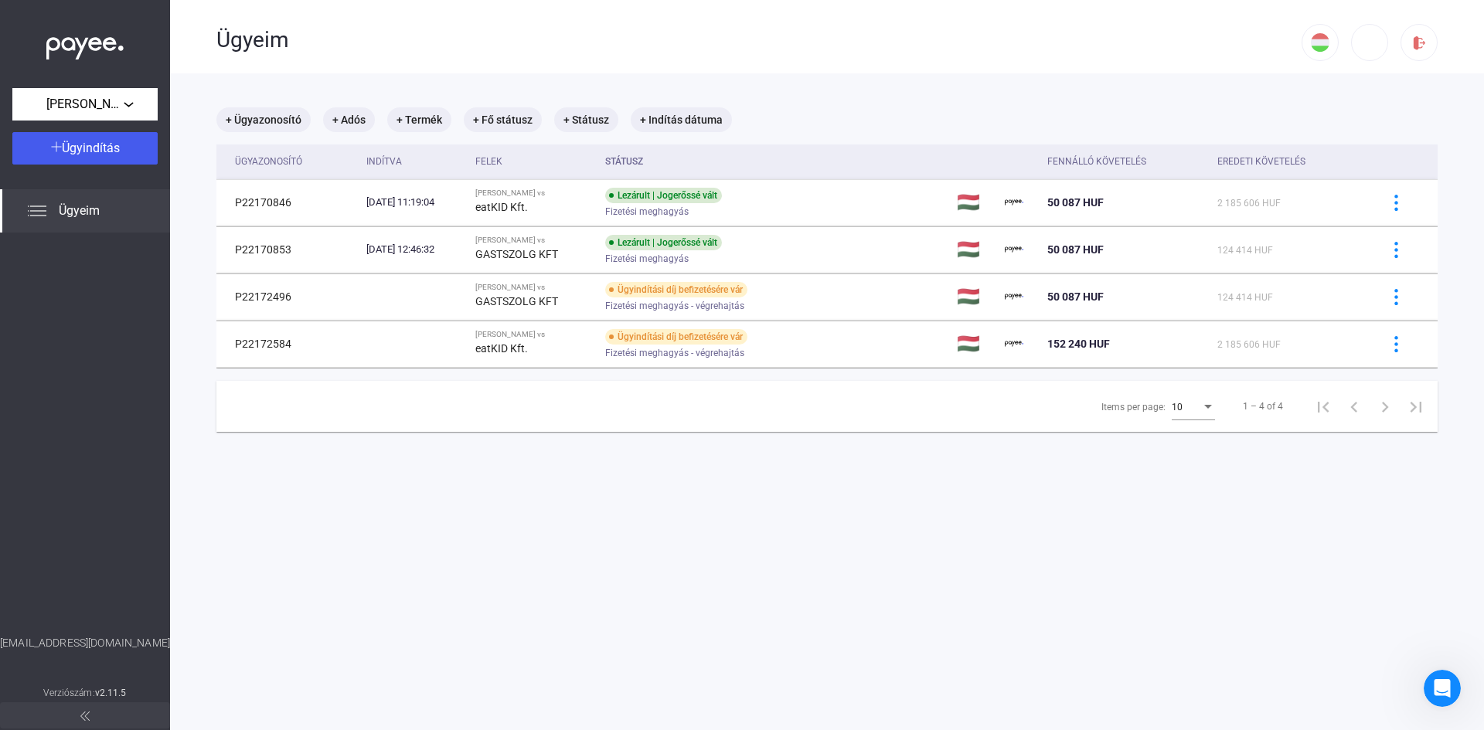
click at [64, 39] on img at bounding box center [84, 45] width 77 height 32
click at [107, 218] on div "Ügyeim" at bounding box center [85, 210] width 170 height 43
click at [90, 46] on img at bounding box center [84, 45] width 77 height 32
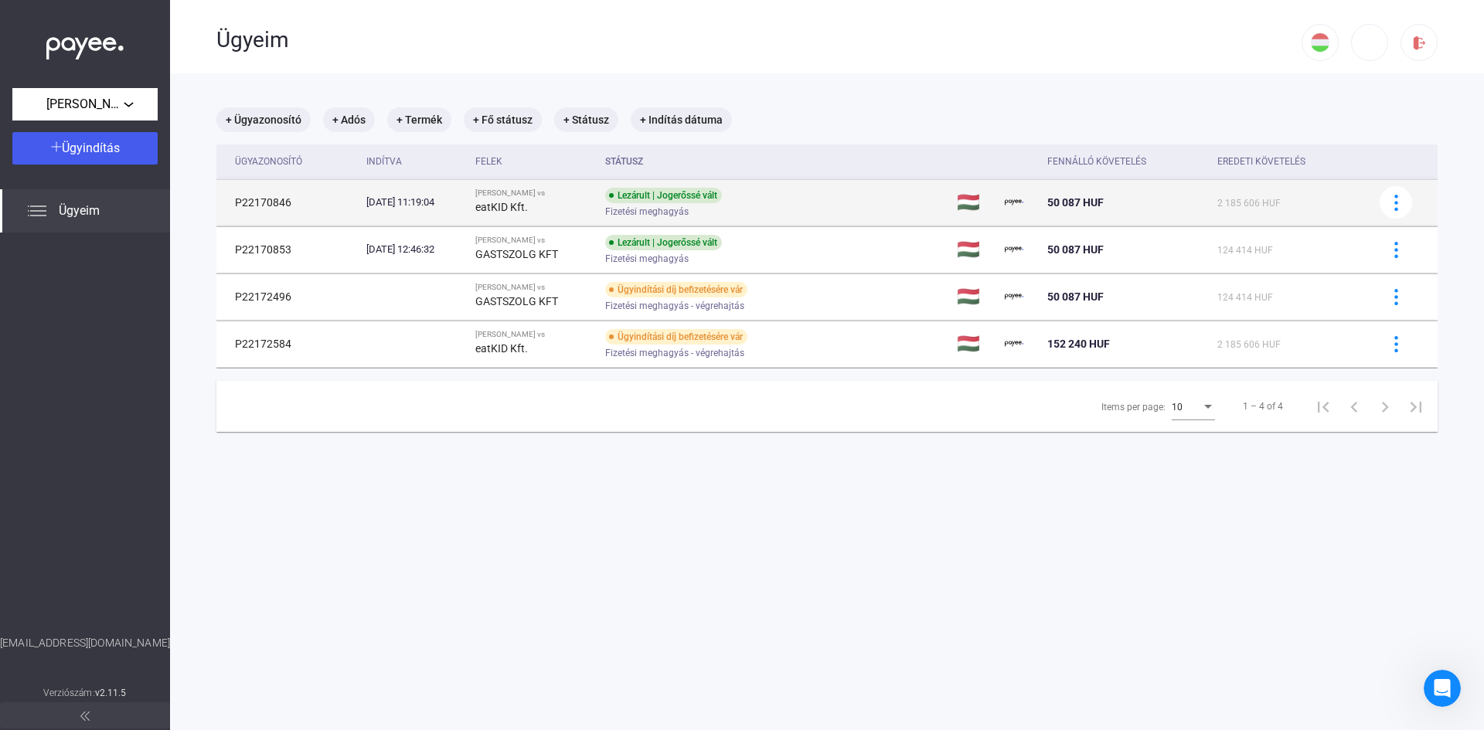
drag, startPoint x: 222, startPoint y: 157, endPoint x: 251, endPoint y: 214, distance: 64.3
click at [250, 213] on table "Ügyazonosító Indítva Felek Státusz Fennálló követelés Eredeti követelés P221708…" at bounding box center [826, 257] width 1221 height 224
click at [298, 212] on td "P22170846" at bounding box center [288, 202] width 144 height 46
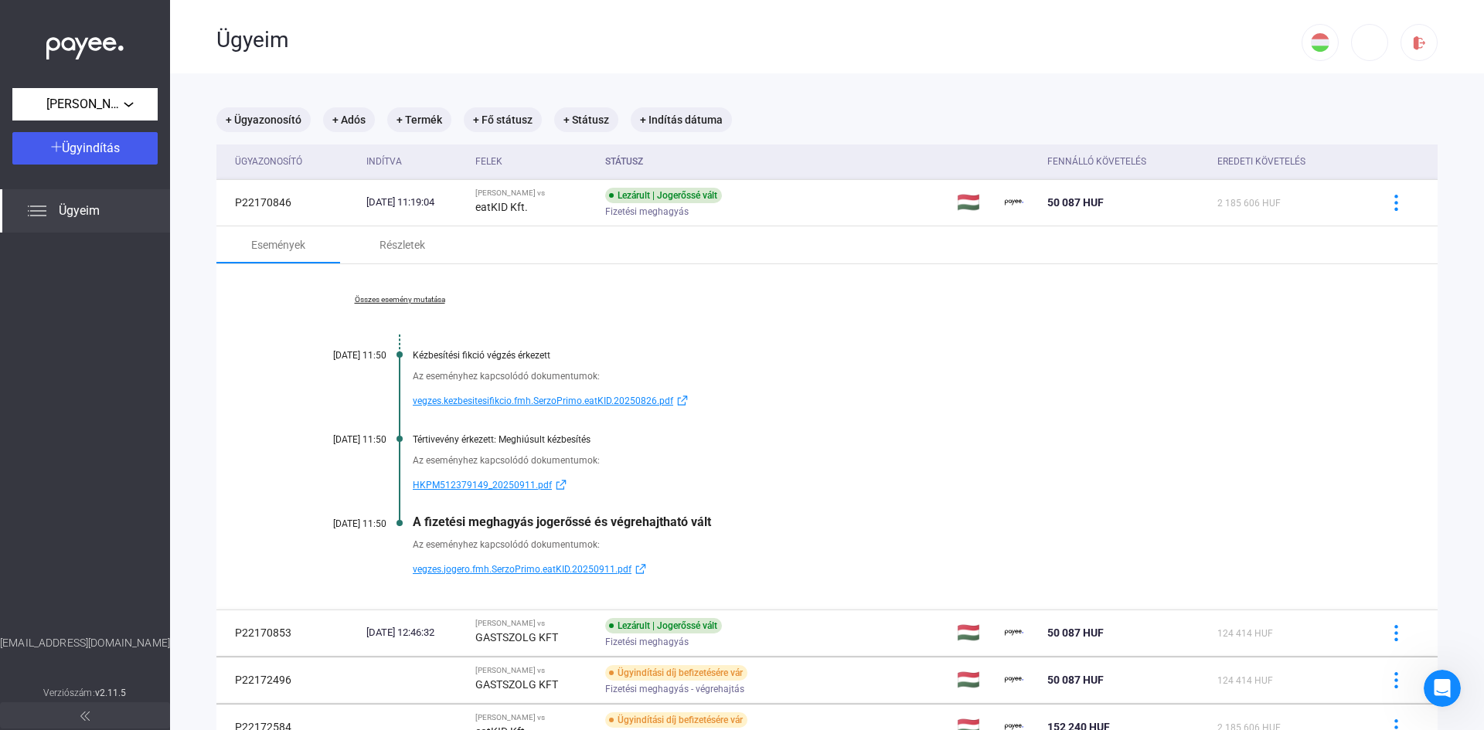
click at [471, 480] on span "HKPM512379149_20250911.pdf" at bounding box center [482, 485] width 139 height 19
click at [1088, 166] on div "Fennálló követelés" at bounding box center [1096, 161] width 99 height 19
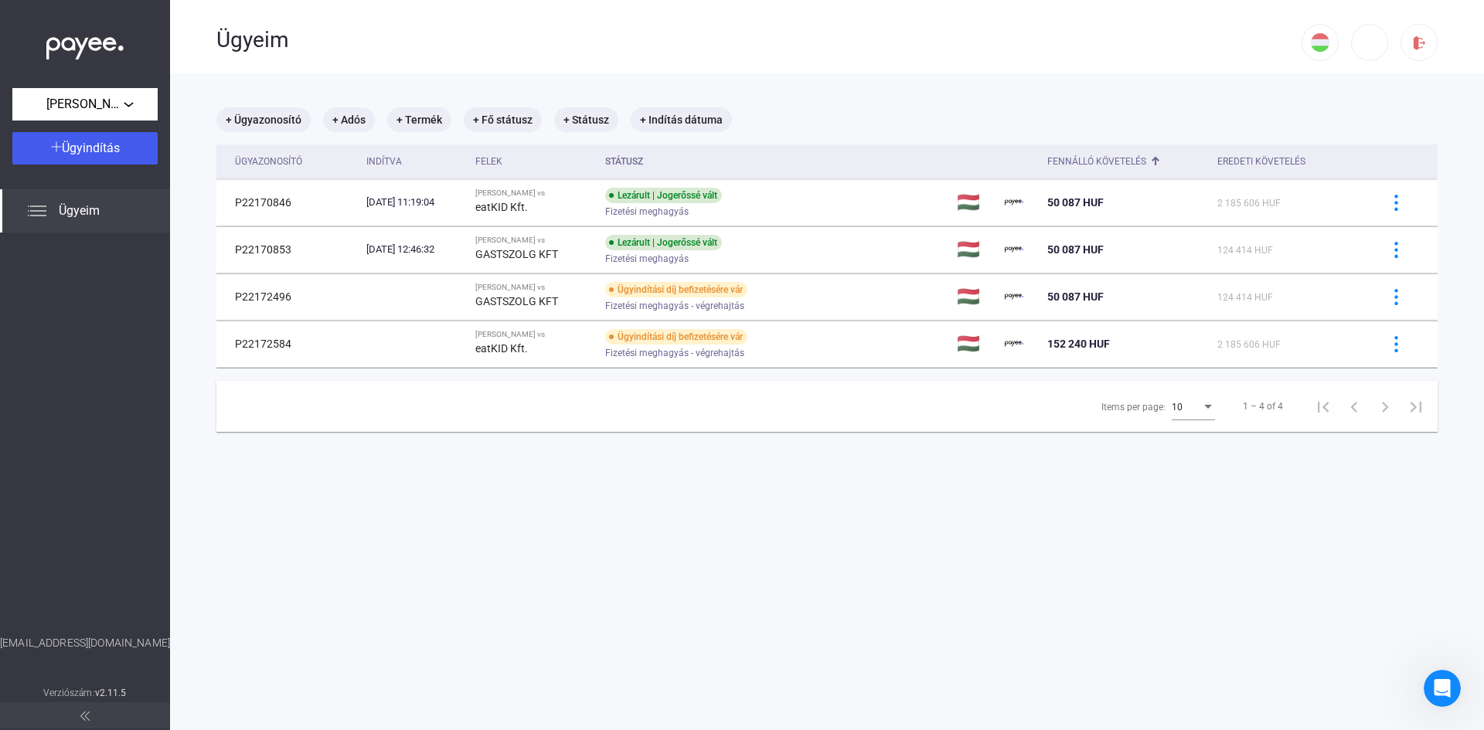
click at [80, 46] on img at bounding box center [84, 45] width 77 height 32
drag, startPoint x: 44, startPoint y: 639, endPoint x: 137, endPoint y: 645, distance: 92.9
click at [137, 645] on div "hello@payee.tech" at bounding box center [85, 659] width 170 height 49
drag, startPoint x: 120, startPoint y: 635, endPoint x: 444, endPoint y: 617, distance: 324.4
click at [444, 617] on main "+ Ügyazonosító + Adós + Termék + Fő státusz + Státusz + Indítás dátuma Ügyazono…" at bounding box center [827, 438] width 1314 height 730
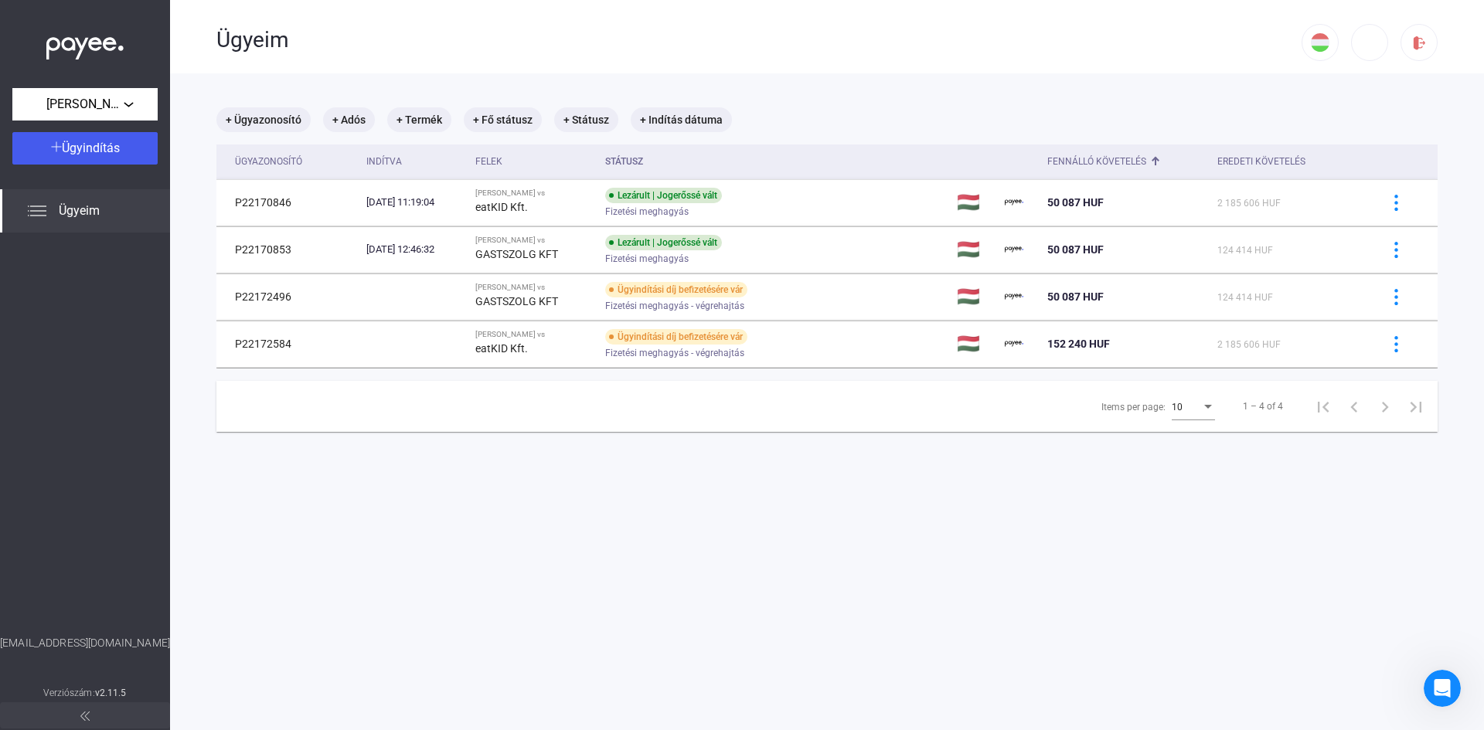
drag, startPoint x: 44, startPoint y: 644, endPoint x: 131, endPoint y: 654, distance: 87.2
click at [131, 654] on div "hello@payee.tech" at bounding box center [85, 659] width 170 height 49
copy div "hello@payee.tech"
click at [1411, 42] on img at bounding box center [1419, 43] width 16 height 16
